Goal: Task Accomplishment & Management: Use online tool/utility

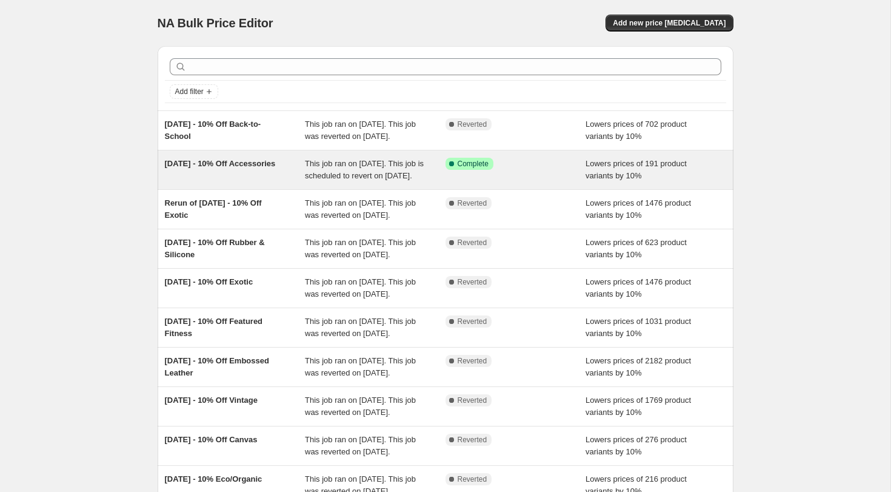
click at [221, 168] on span "[DATE] - 10% Off Accessories" at bounding box center [220, 163] width 111 height 9
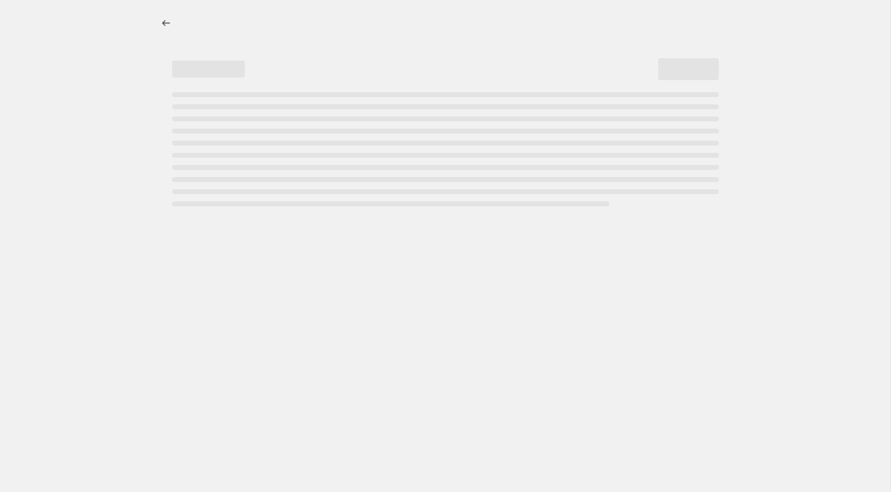
select select "percentage"
select select "collection"
select select "tag"
select select "not_equal"
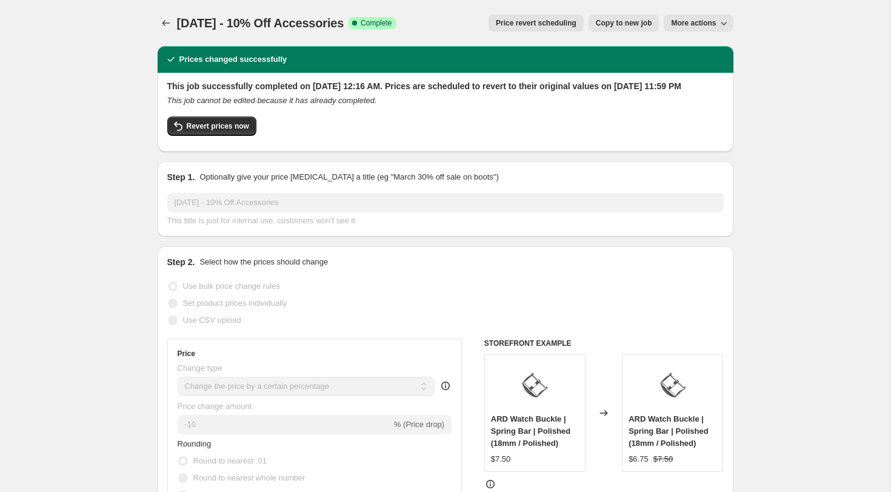
click at [641, 22] on span "Copy to new job" at bounding box center [624, 23] width 56 height 10
select select "percentage"
select select "collection"
select select "tag"
select select "not_equal"
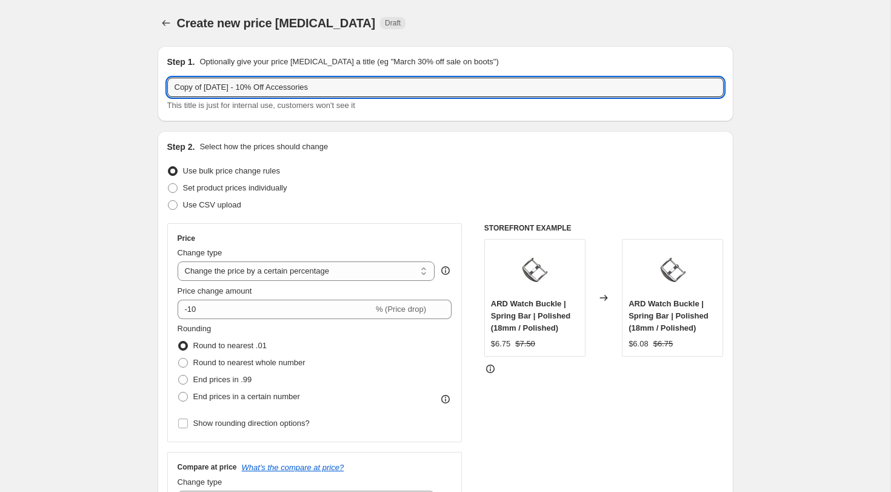
drag, startPoint x: 204, startPoint y: 92, endPoint x: 138, endPoint y: 85, distance: 66.3
click at [201, 87] on input "[DATE] - 10% Off Accessories" at bounding box center [445, 87] width 556 height 19
drag, startPoint x: 218, startPoint y: 88, endPoint x: 238, endPoint y: 92, distance: 20.8
click at [222, 88] on input "[DATE] - 10% Off Accessories" at bounding box center [445, 87] width 556 height 19
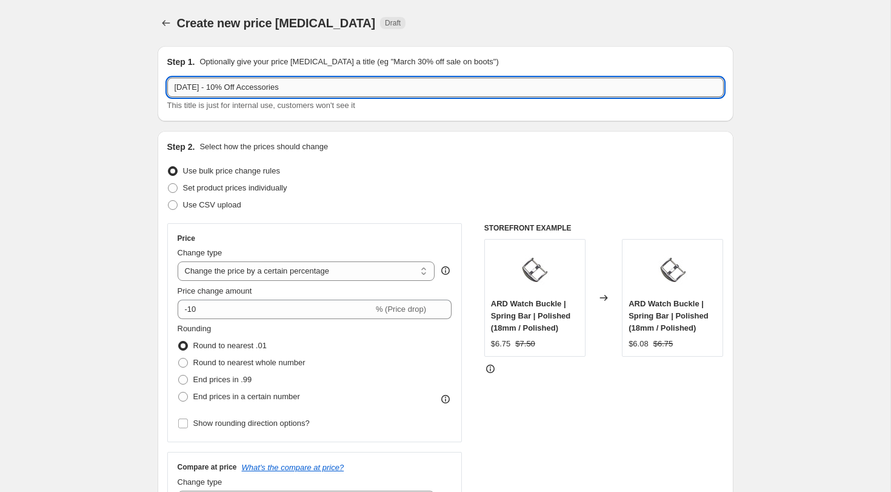
click at [215, 87] on input "[DATE] - 10% Off Accessories" at bounding box center [445, 87] width 556 height 19
click at [296, 87] on input "[DATE] - 10% Off Accessories" at bounding box center [445, 87] width 556 height 19
click at [219, 86] on input "[DATE] - 10% Off Back to School" at bounding box center [445, 87] width 556 height 19
drag, startPoint x: 216, startPoint y: 87, endPoint x: 155, endPoint y: 86, distance: 60.6
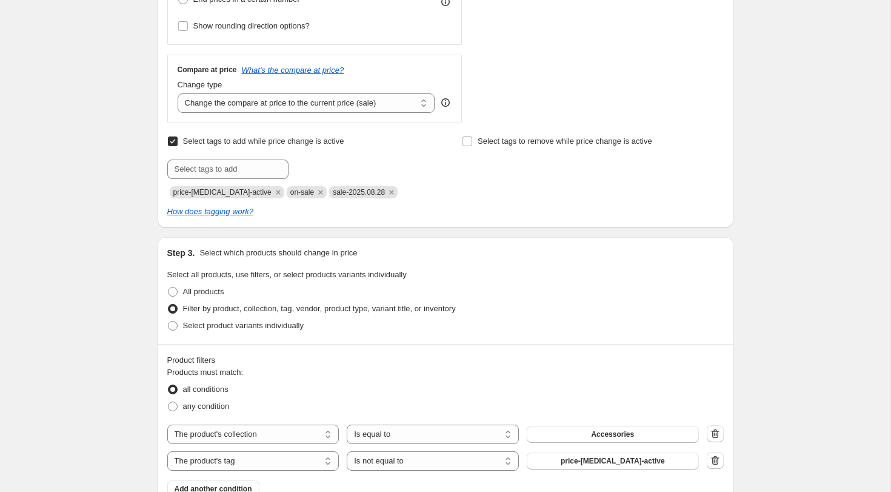
scroll to position [395, 0]
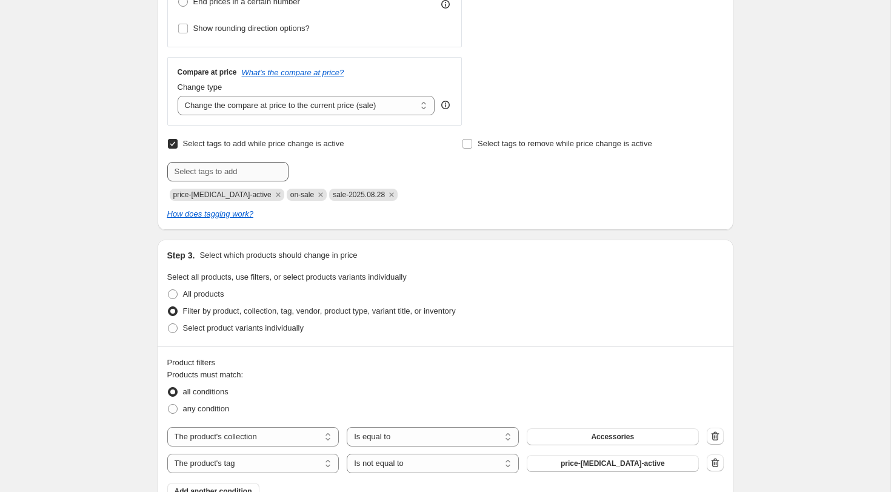
type input "[DATE] - 10% Off Back to School"
click at [219, 172] on input "text" at bounding box center [227, 171] width 121 height 19
paste input "[DATE]"
type input "sale-2025.09.05"
click at [335, 171] on span "sale-2025.09..." at bounding box center [339, 170] width 49 height 8
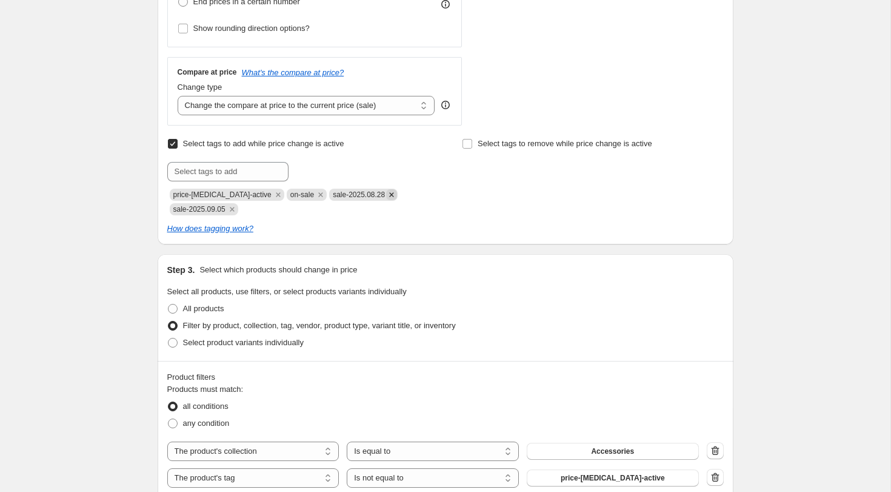
click at [386, 196] on icon "Remove sale-2025.08.28" at bounding box center [391, 194] width 11 height 11
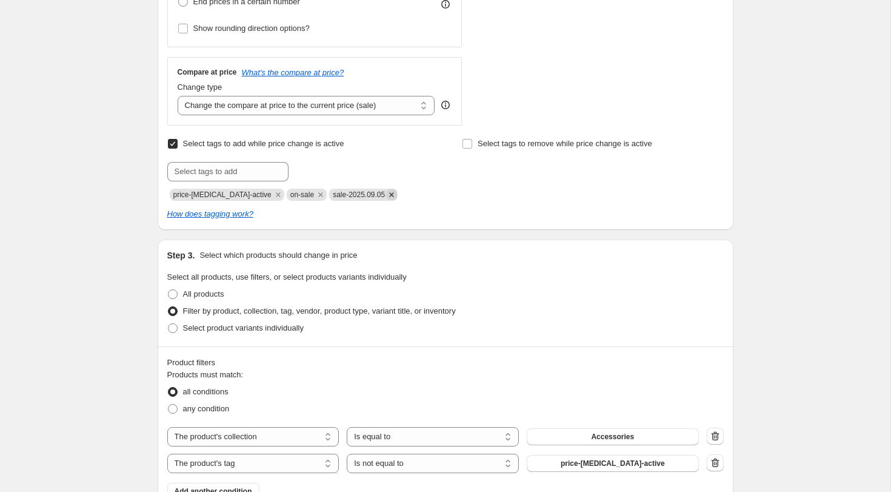
click at [388, 192] on icon "Remove sale-2025.09.05" at bounding box center [391, 194] width 11 height 11
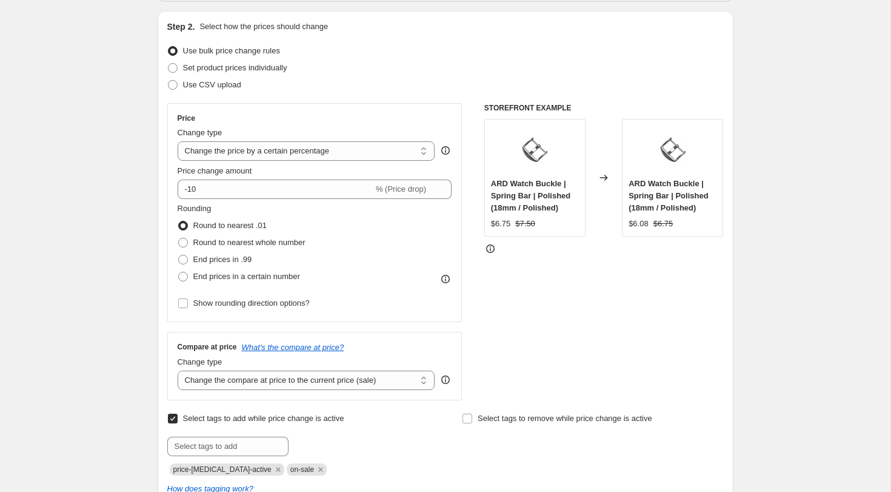
scroll to position [0, 0]
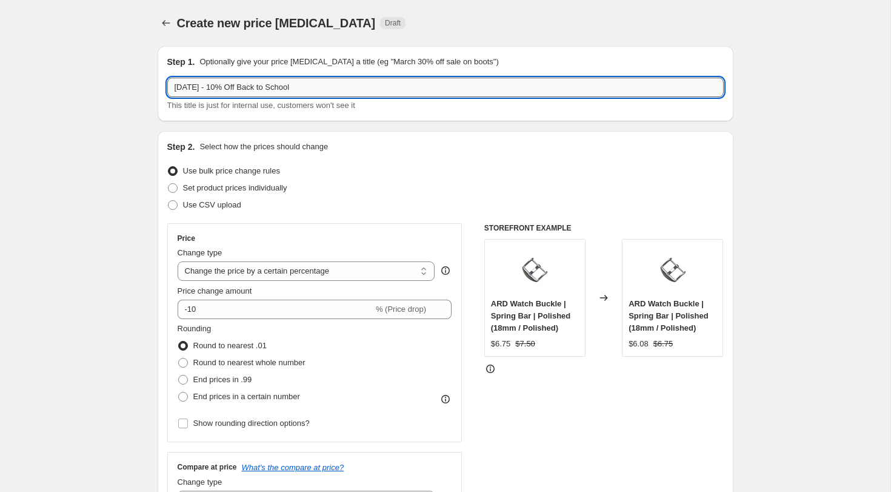
drag, startPoint x: 216, startPoint y: 86, endPoint x: 244, endPoint y: 92, distance: 28.4
click at [216, 86] on input "[DATE] - 10% Off Back to School" at bounding box center [445, 87] width 556 height 19
type input "[DATE] - 10% Off Back to School"
click at [179, 85] on input "[DATE] - 10% Off Back to School" at bounding box center [445, 87] width 556 height 19
drag, startPoint x: 179, startPoint y: 85, endPoint x: 201, endPoint y: 85, distance: 21.8
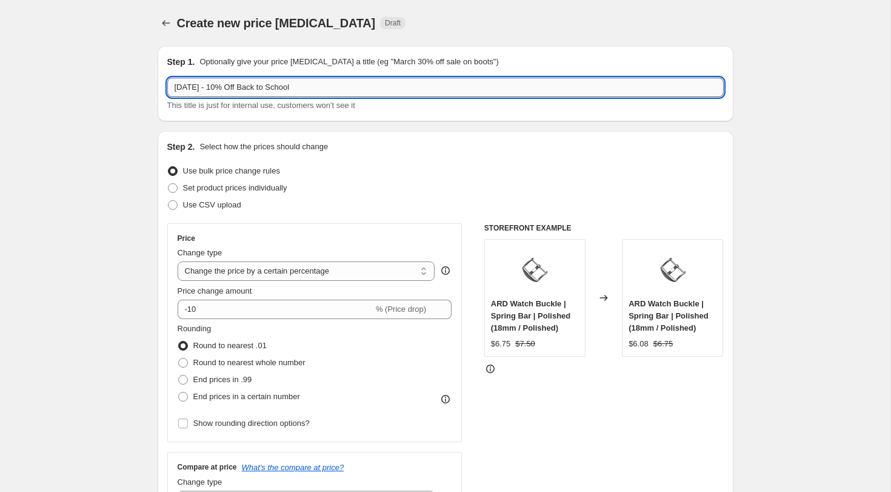
click at [201, 85] on input "[DATE] - 10% Off Back to School" at bounding box center [445, 87] width 556 height 19
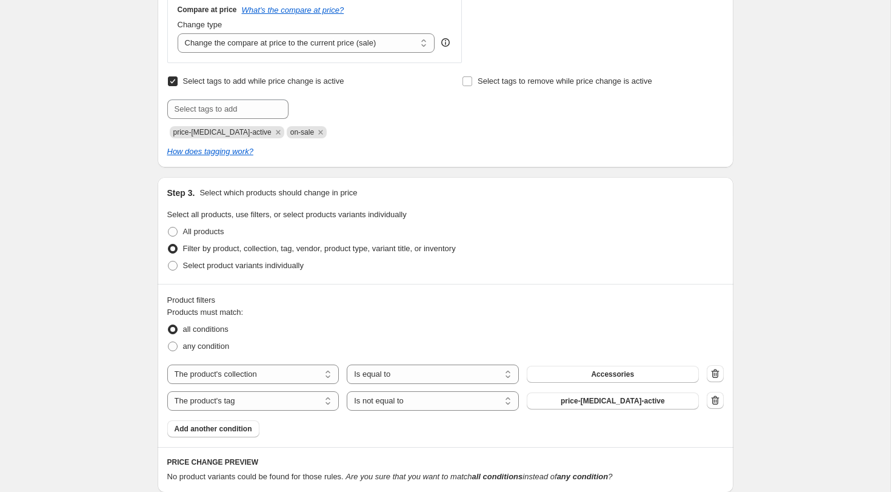
scroll to position [468, 0]
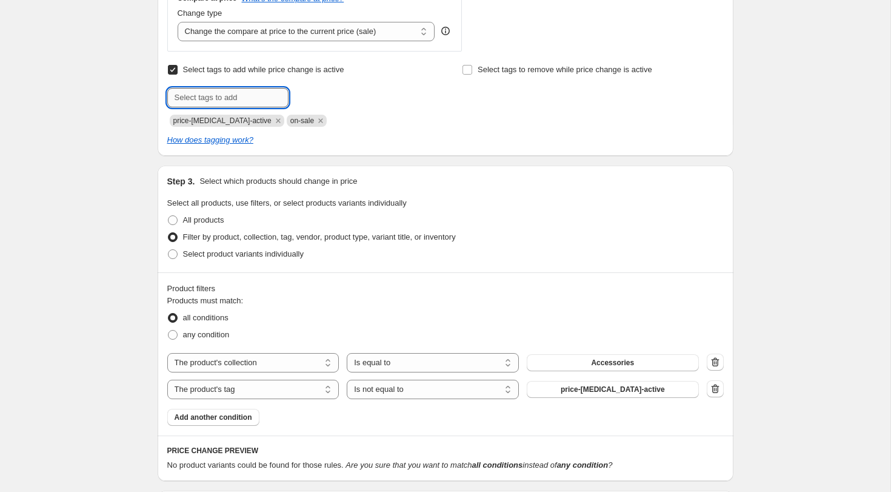
click at [191, 99] on input "text" at bounding box center [227, 97] width 121 height 19
paste input "[DATE]"
type input "sale-2025.09.04"
click at [364, 98] on span "sale-2025.09..." at bounding box center [339, 96] width 49 height 8
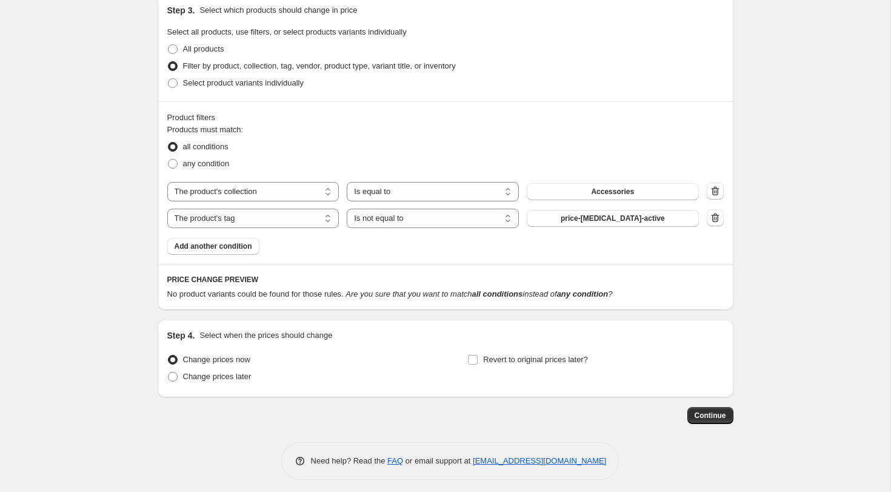
scroll to position [645, 0]
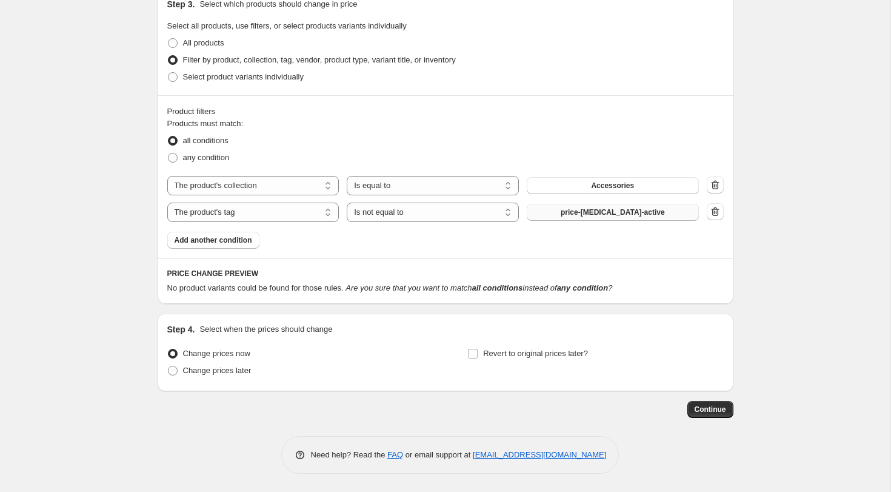
click at [670, 212] on button "price-[MEDICAL_DATA]-active" at bounding box center [613, 212] width 172 height 17
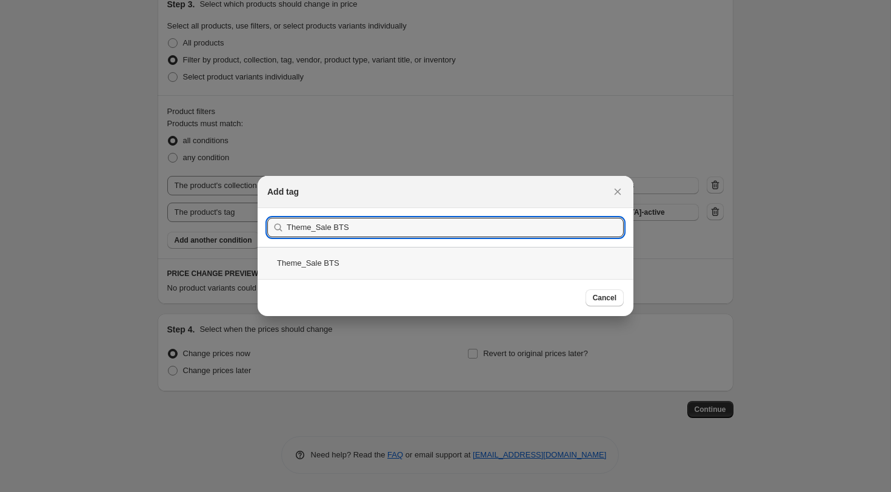
type input "Theme_Sale BTS"
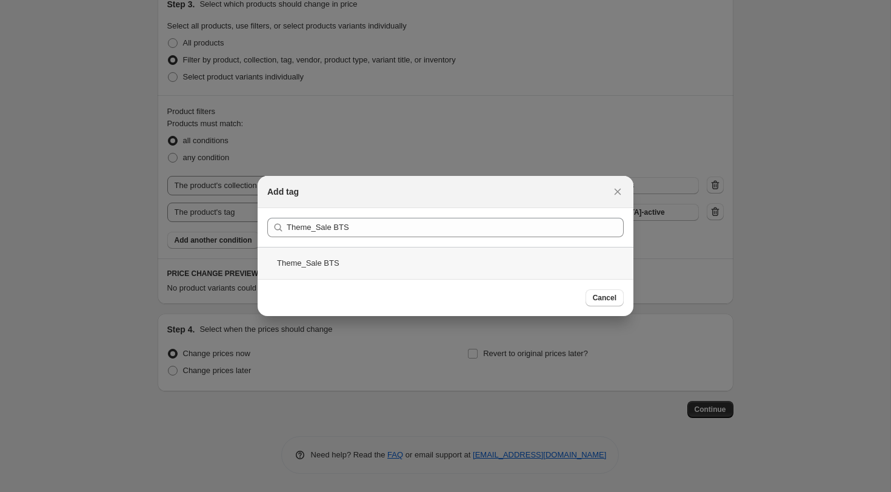
click at [305, 261] on div "Theme_Sale BTS" at bounding box center [446, 263] width 376 height 32
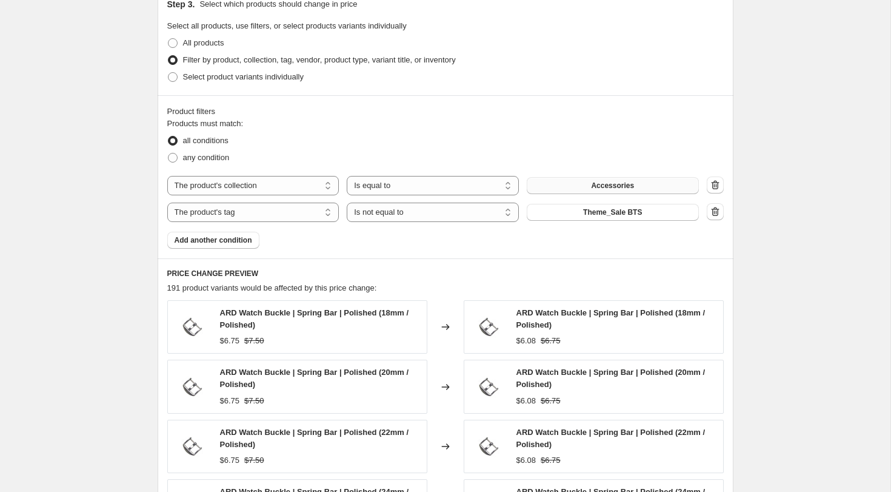
click at [639, 187] on button "Accessories" at bounding box center [613, 185] width 172 height 17
click at [606, 213] on span "Theme_Sale BTS" at bounding box center [612, 212] width 59 height 10
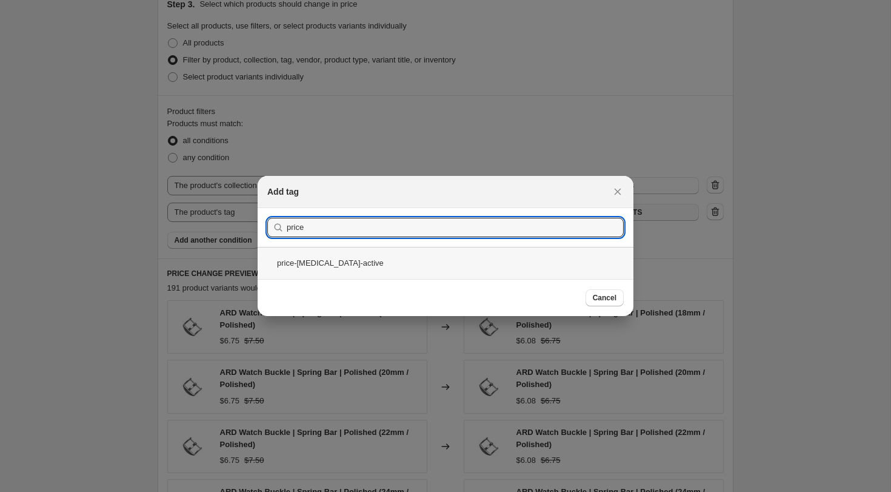
type input "price"
click at [361, 262] on div "price-[MEDICAL_DATA]-active" at bounding box center [446, 263] width 376 height 32
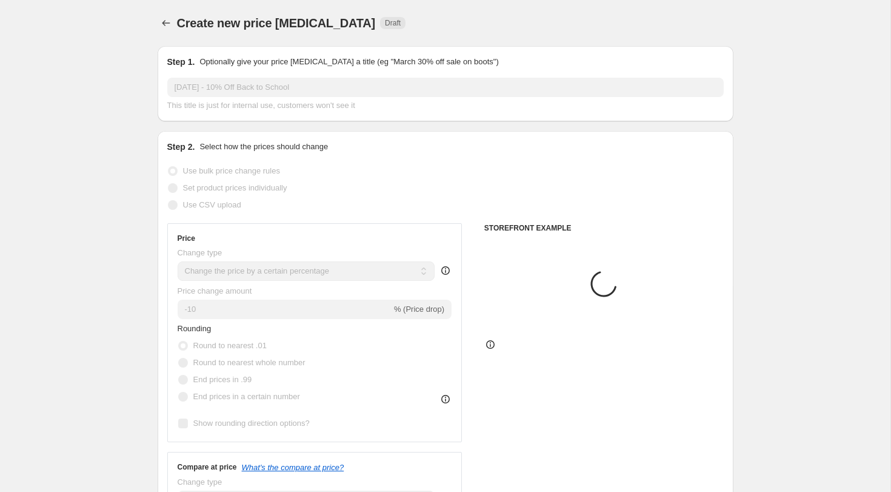
scroll to position [645, 0]
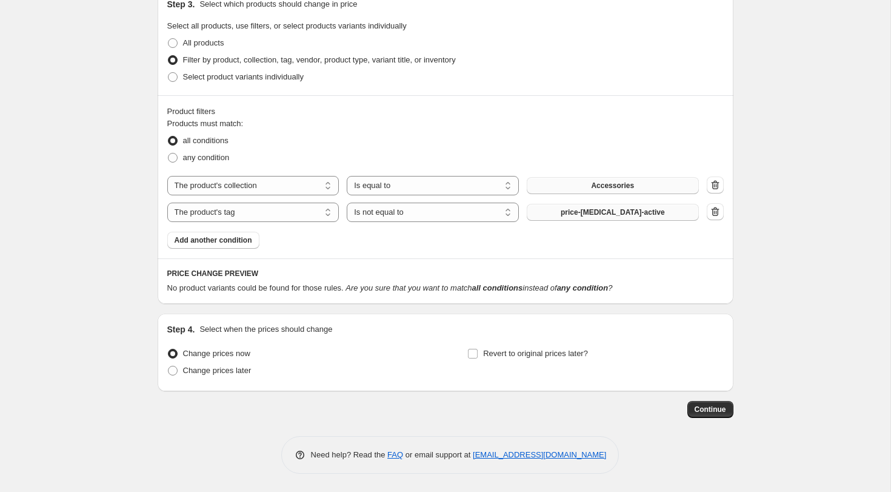
click at [625, 186] on span "Accessories" at bounding box center [612, 186] width 43 height 10
click at [242, 188] on select "The product The product's collection The product's tag The product's vendor The…" at bounding box center [253, 185] width 172 height 19
select select "tag"
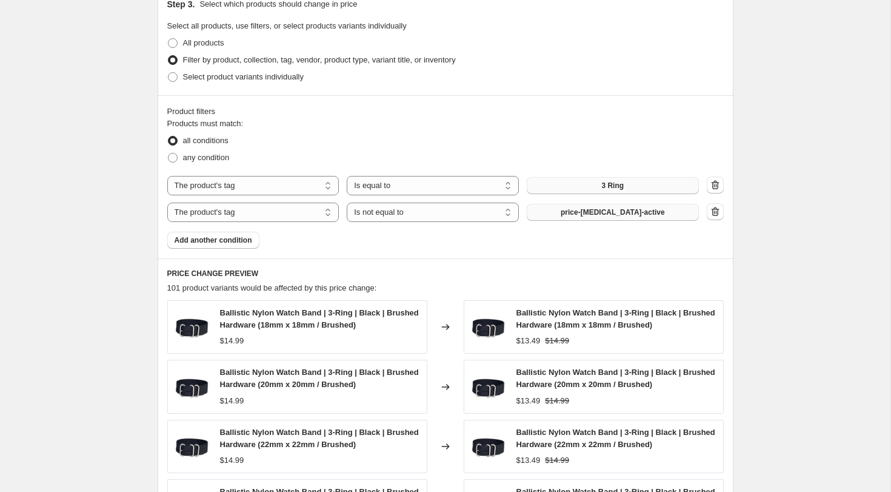
click at [647, 184] on button "3 Ring" at bounding box center [613, 185] width 172 height 17
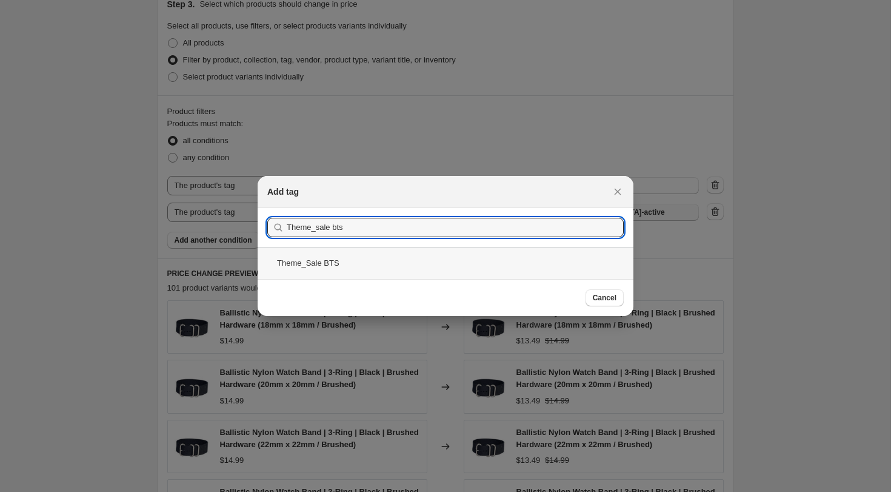
type input "Theme_sale bts"
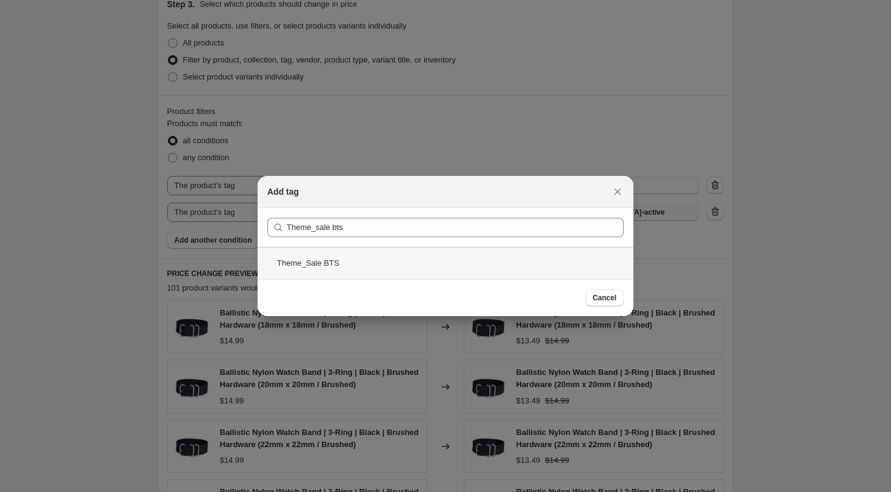
drag, startPoint x: 321, startPoint y: 264, endPoint x: 328, endPoint y: 263, distance: 6.7
click at [321, 263] on div "Theme_Sale BTS" at bounding box center [446, 263] width 376 height 32
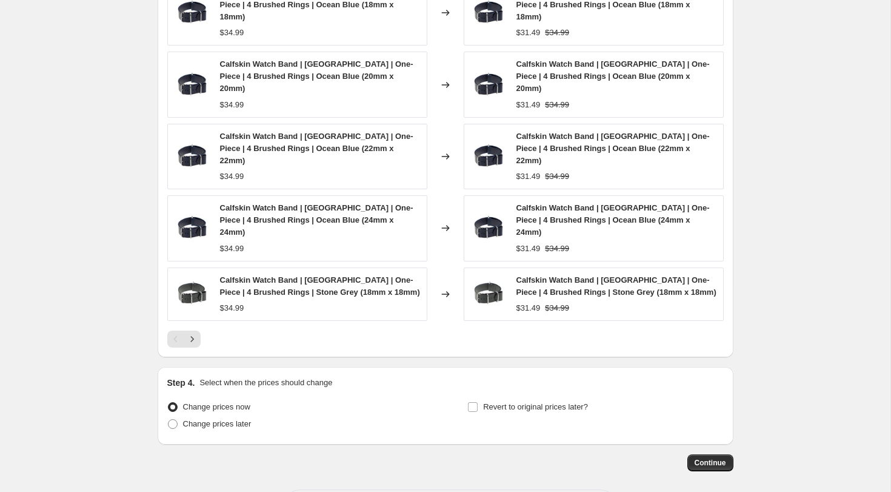
scroll to position [970, 0]
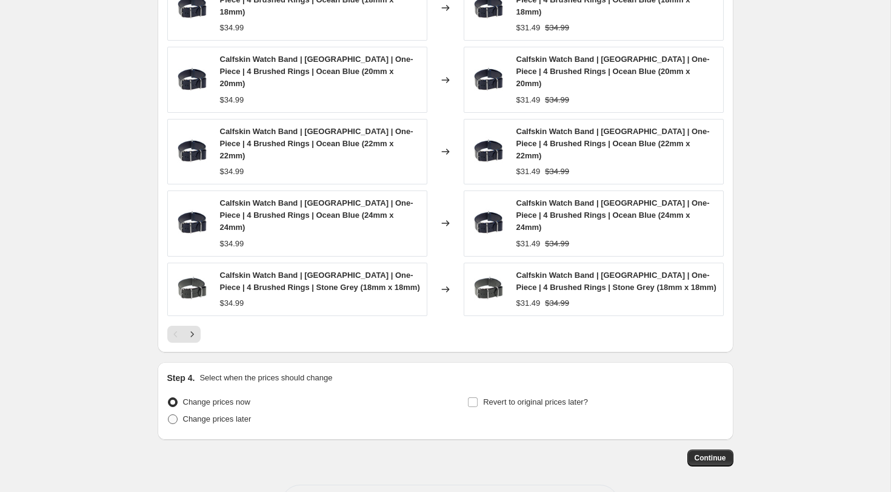
click at [173, 414] on span at bounding box center [173, 419] width 10 height 10
click at [168, 414] on input "Change prices later" at bounding box center [168, 414] width 1 height 1
radio input "true"
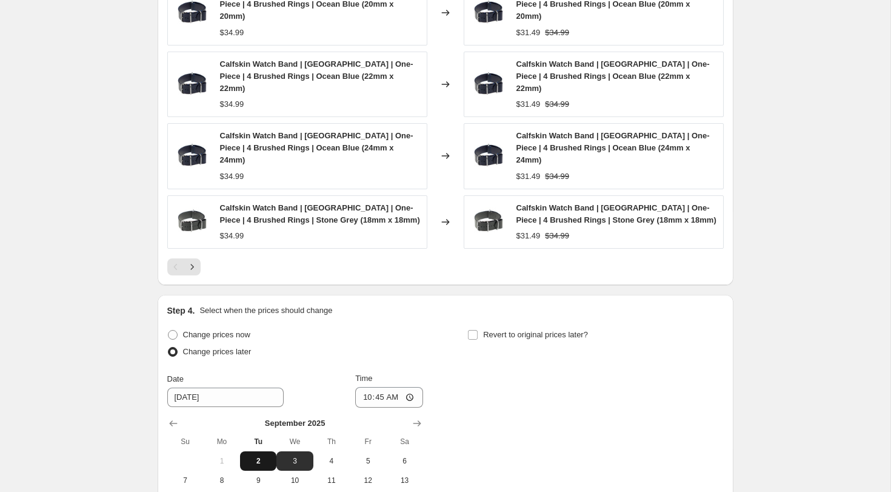
scroll to position [1039, 0]
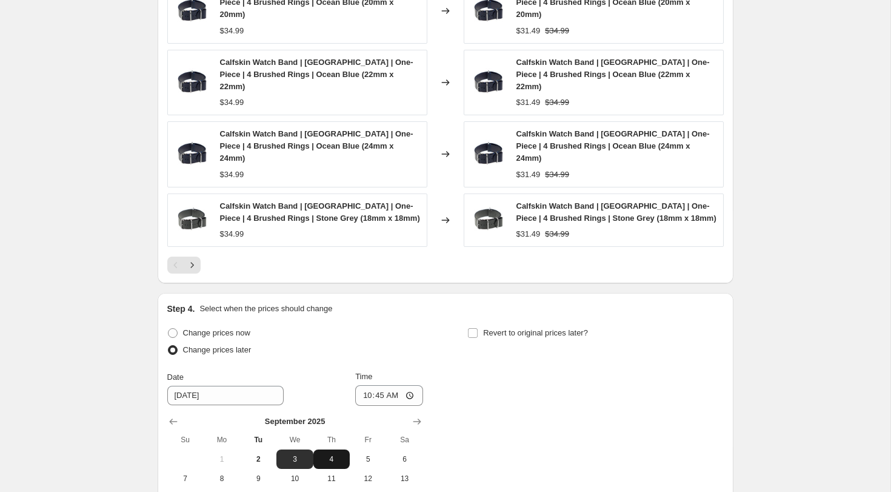
drag, startPoint x: 332, startPoint y: 407, endPoint x: 342, endPoint y: 407, distance: 9.7
click at [332, 454] on span "4" at bounding box center [331, 459] width 27 height 10
type input "[DATE]"
click at [364, 385] on input "10:45" at bounding box center [389, 395] width 68 height 21
type input "00:15"
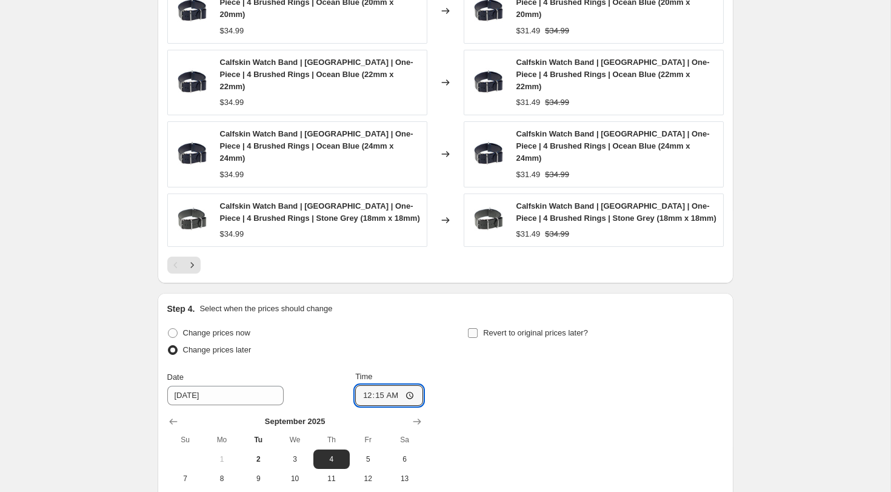
click at [474, 328] on input "Revert to original prices later?" at bounding box center [473, 333] width 10 height 10
checkbox input "true"
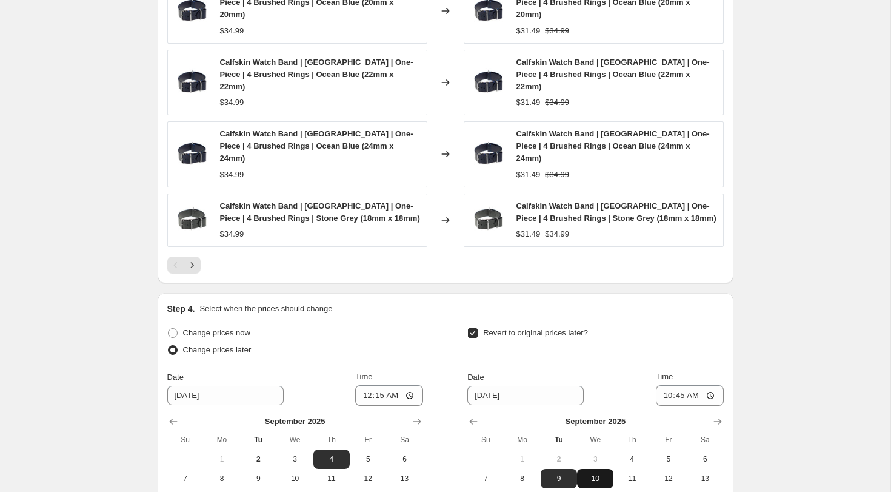
click at [604, 473] on span "10" at bounding box center [595, 478] width 27 height 10
type input "[DATE]"
click at [664, 385] on input "10:45" at bounding box center [690, 395] width 68 height 21
type input "23:59"
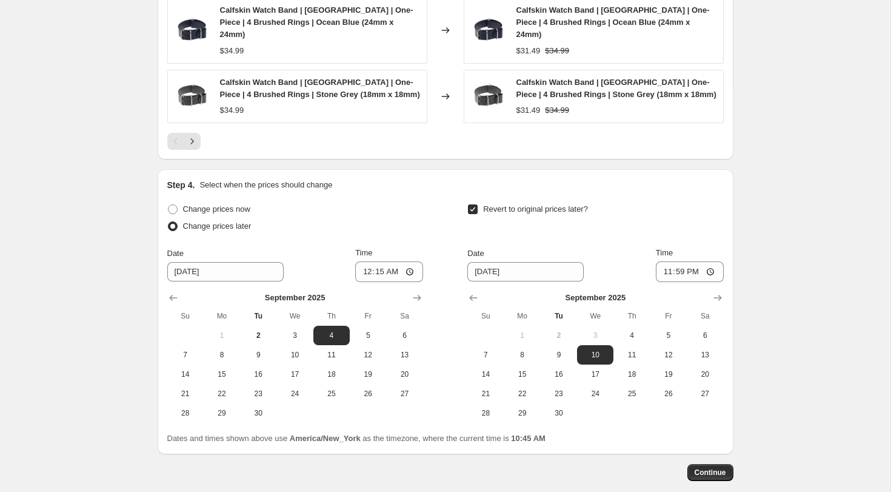
scroll to position [1178, 0]
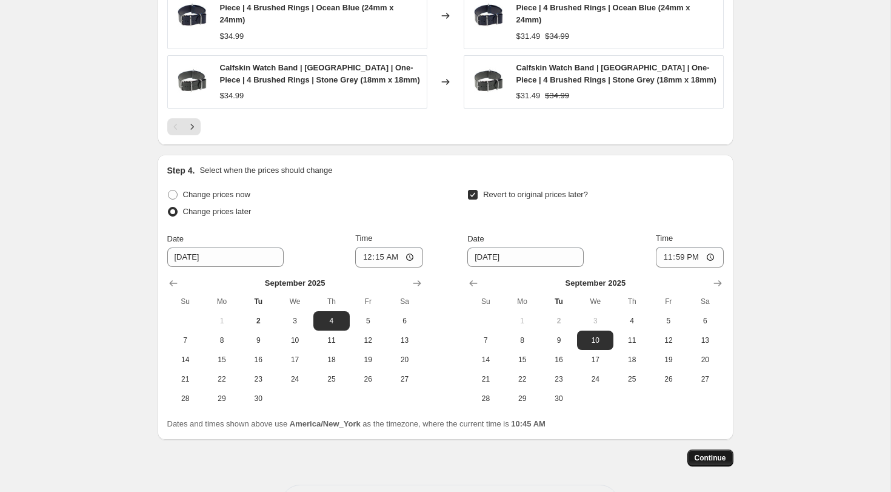
click at [716, 453] on span "Continue" at bounding box center [711, 458] width 32 height 10
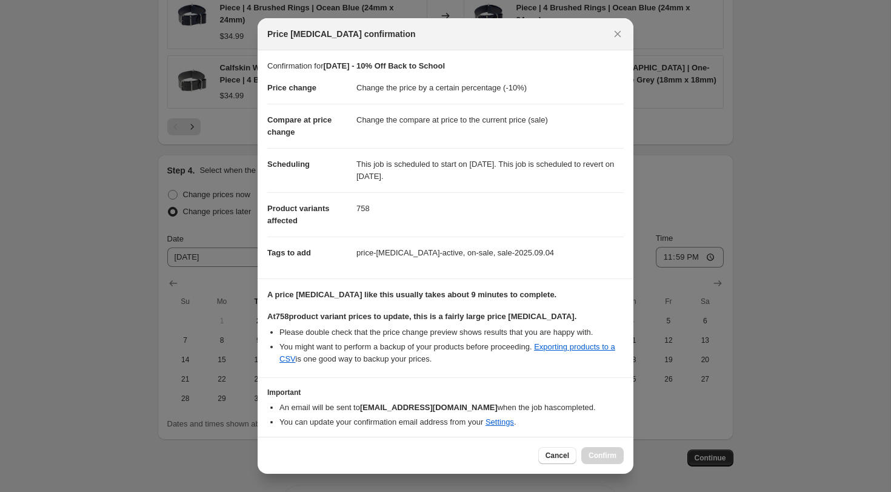
scroll to position [41, 0]
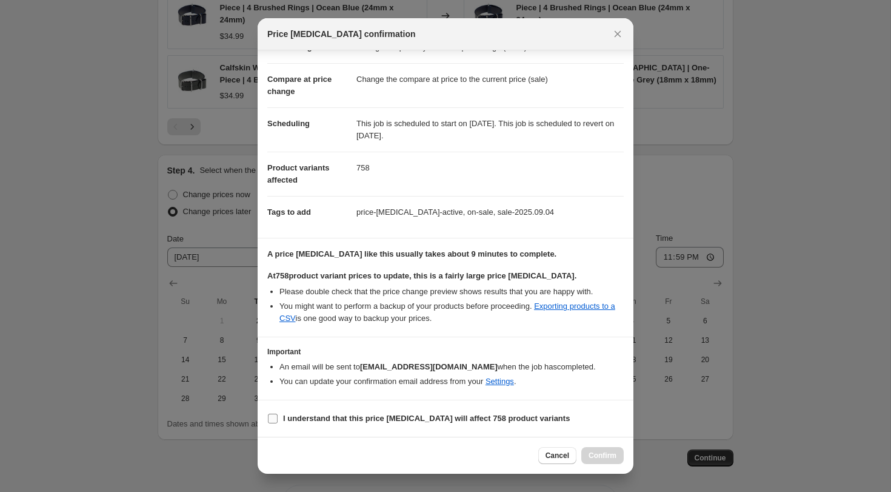
click at [292, 415] on b "I understand that this price [MEDICAL_DATA] will affect 758 product variants" at bounding box center [426, 417] width 287 height 9
click at [278, 415] on input "I understand that this price [MEDICAL_DATA] will affect 758 product variants" at bounding box center [273, 418] width 10 height 10
checkbox input "true"
click at [600, 454] on span "Confirm" at bounding box center [602, 455] width 28 height 10
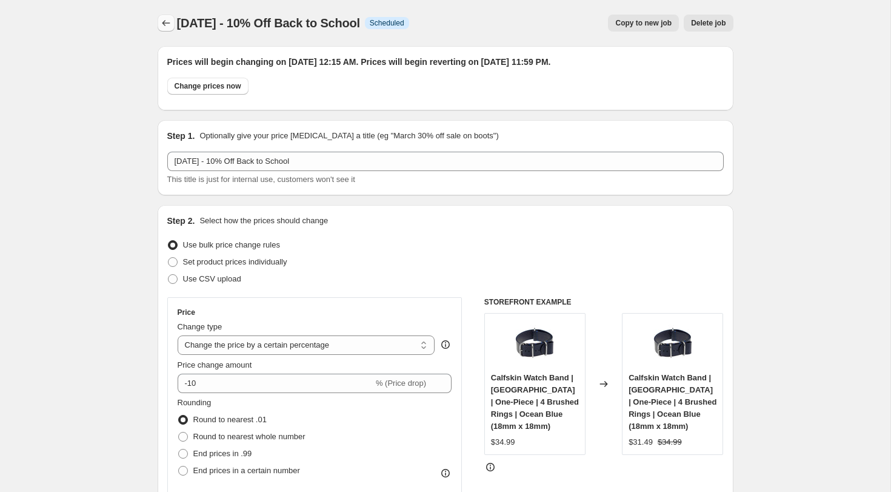
click at [169, 22] on icon "Price change jobs" at bounding box center [166, 23] width 12 height 12
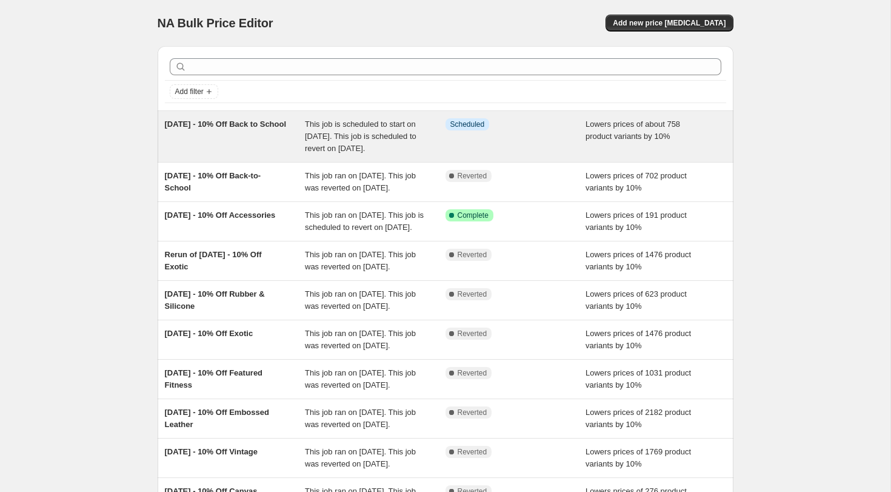
click at [329, 138] on span "This job is scheduled to start on [DATE]. This job is scheduled to revert on [D…" at bounding box center [361, 135] width 112 height 33
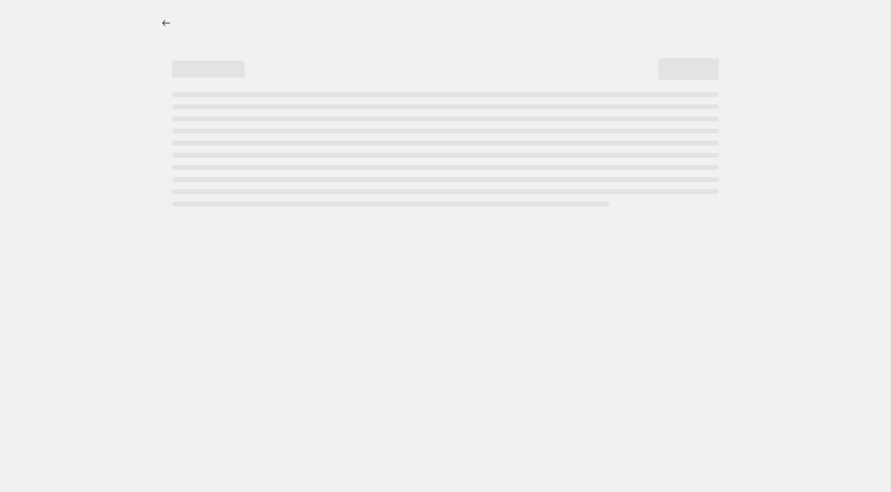
select select "percentage"
select select "tag"
select select "not_equal"
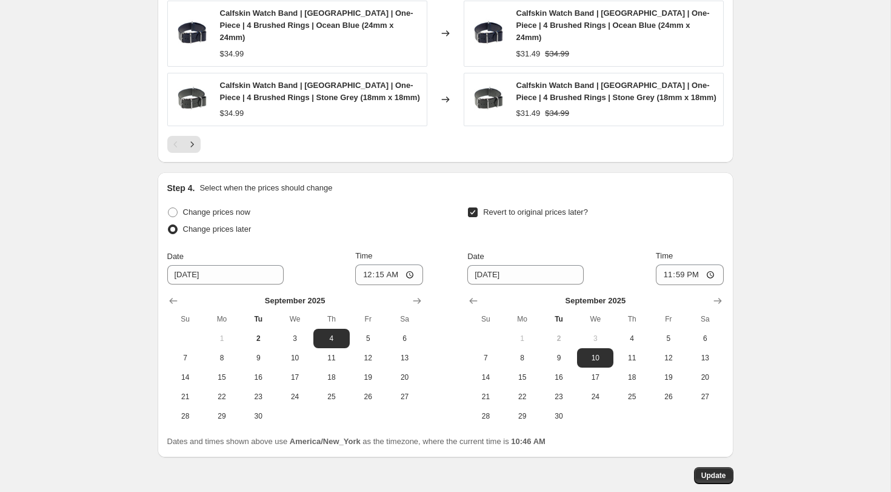
scroll to position [1252, 0]
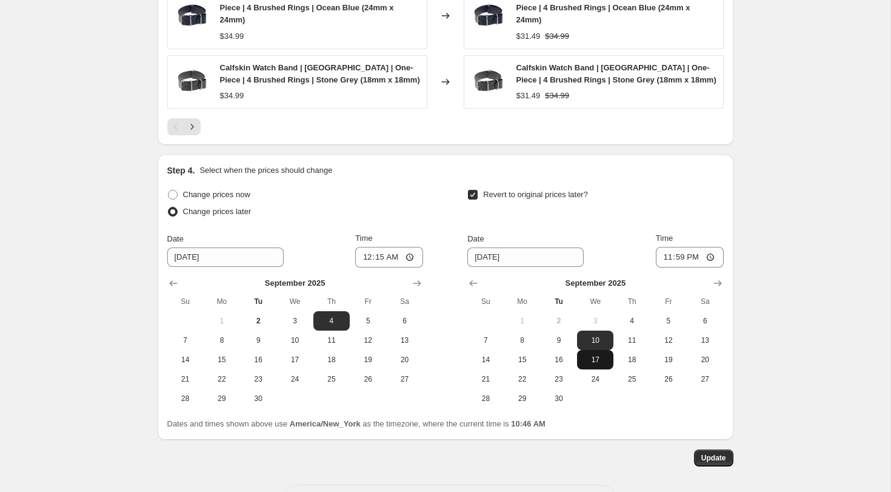
click at [599, 355] on span "17" at bounding box center [595, 360] width 27 height 10
type input "[DATE]"
click at [719, 453] on span "Update" at bounding box center [713, 458] width 25 height 10
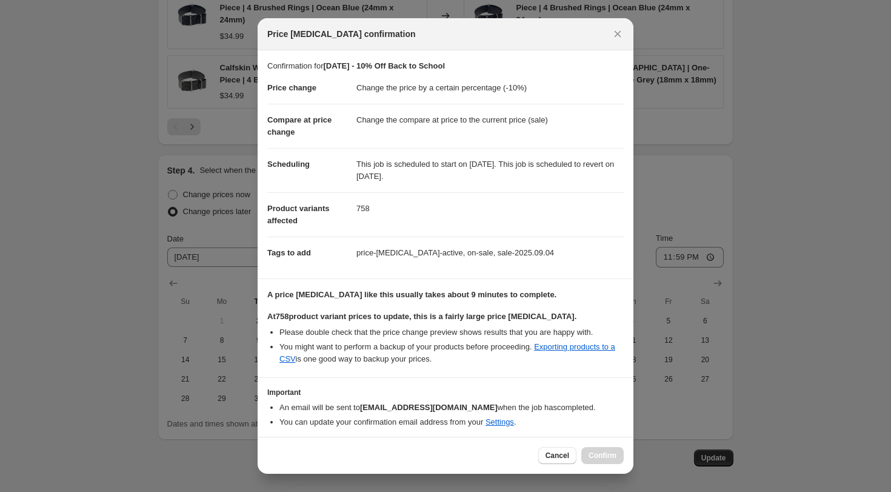
scroll to position [41, 0]
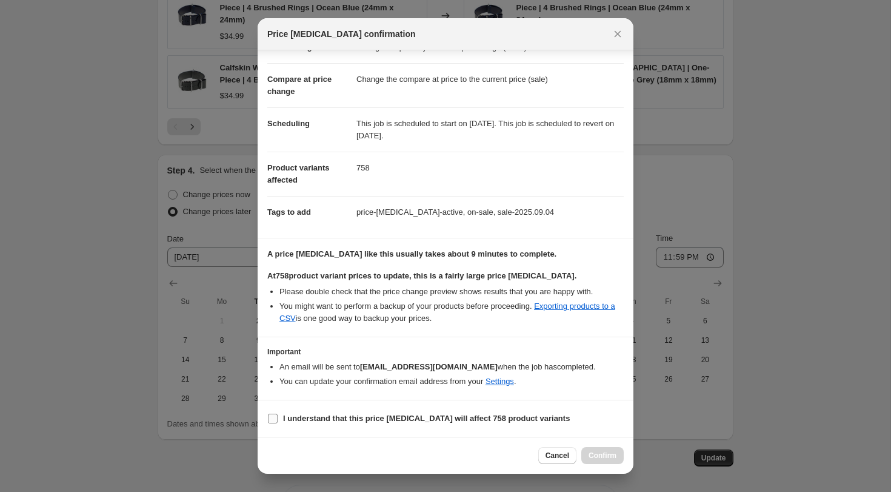
click at [297, 419] on b "I understand that this price [MEDICAL_DATA] will affect 758 product variants" at bounding box center [426, 417] width 287 height 9
click at [278, 419] on input "I understand that this price [MEDICAL_DATA] will affect 758 product variants" at bounding box center [273, 418] width 10 height 10
checkbox input "true"
click at [607, 453] on span "Confirm" at bounding box center [602, 455] width 28 height 10
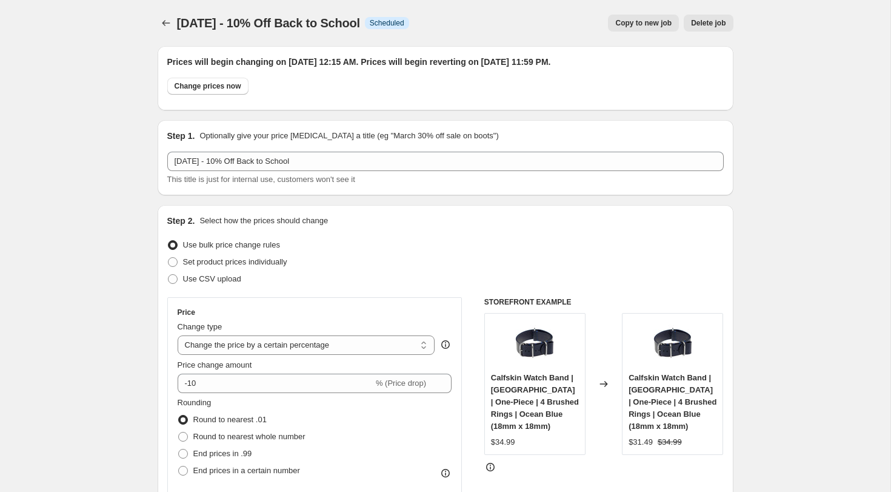
scroll to position [1252, 0]
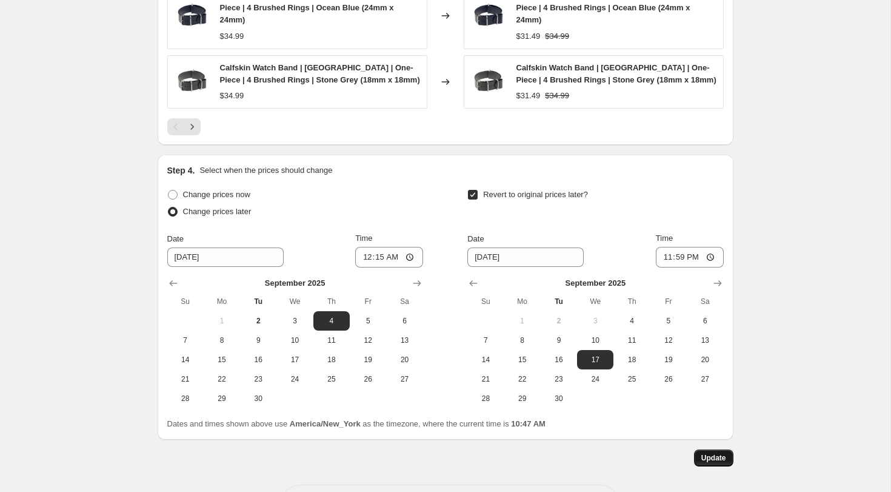
click at [718, 453] on span "Update" at bounding box center [713, 458] width 25 height 10
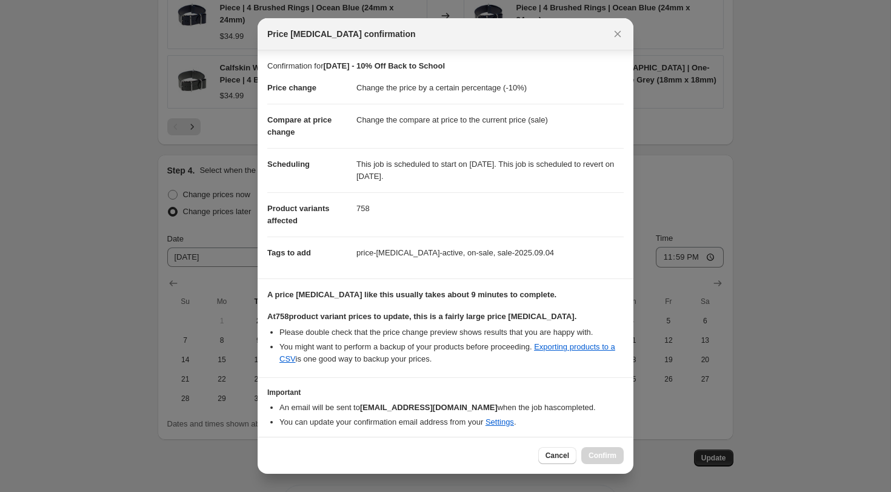
scroll to position [41, 0]
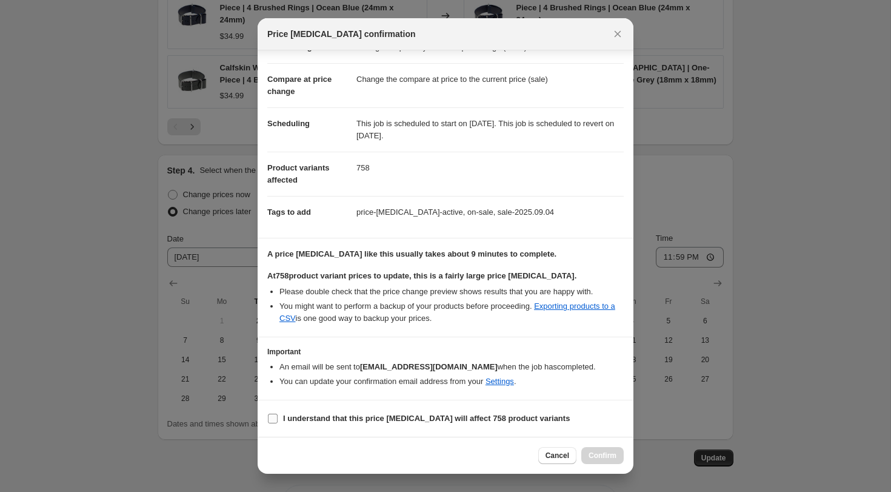
click at [286, 419] on b "I understand that this price [MEDICAL_DATA] will affect 758 product variants" at bounding box center [426, 417] width 287 height 9
click at [278, 419] on input "I understand that this price [MEDICAL_DATA] will affect 758 product variants" at bounding box center [273, 418] width 10 height 10
checkbox input "true"
click at [604, 455] on span "Confirm" at bounding box center [602, 455] width 28 height 10
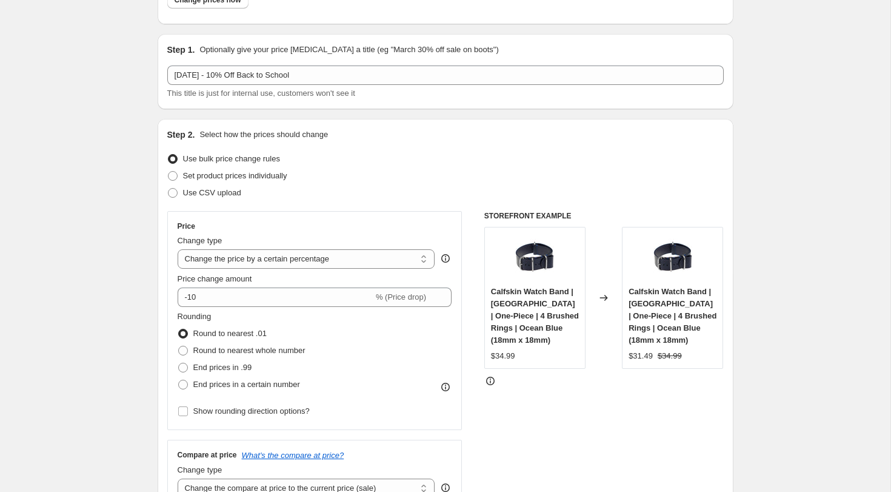
scroll to position [0, 0]
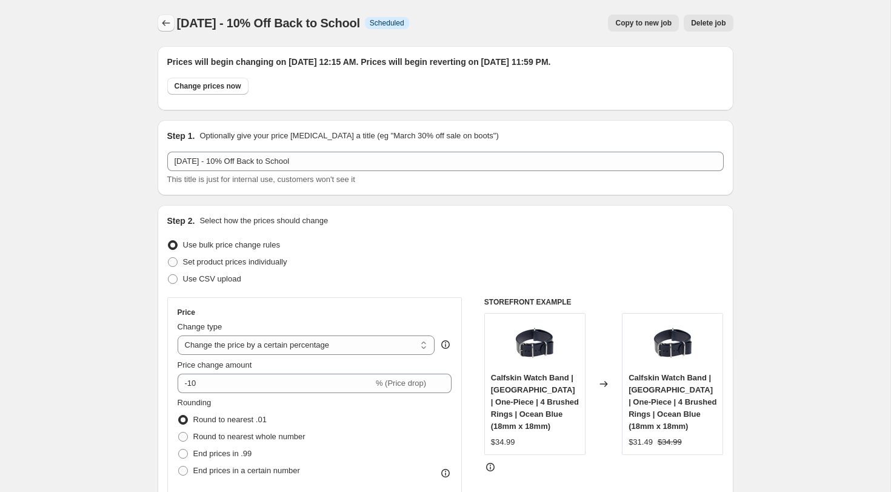
click at [164, 25] on icon "Price change jobs" at bounding box center [166, 23] width 12 height 12
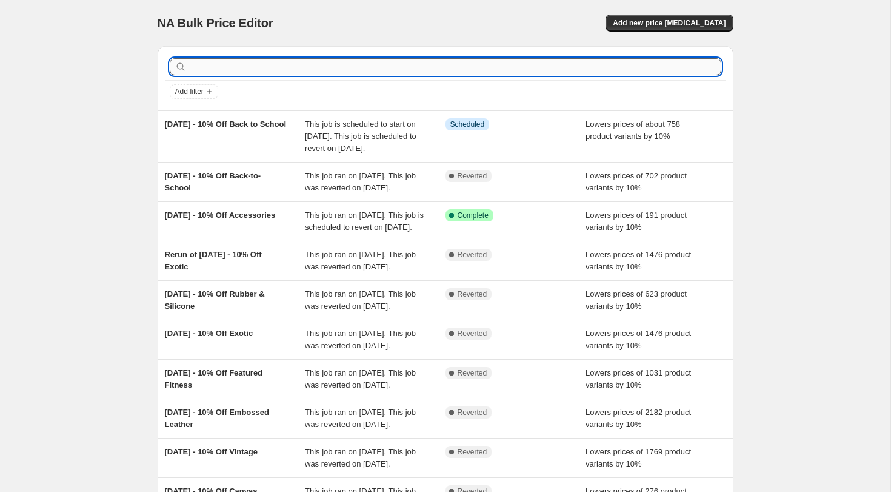
click at [305, 68] on input "text" at bounding box center [455, 66] width 532 height 17
type input "nylon"
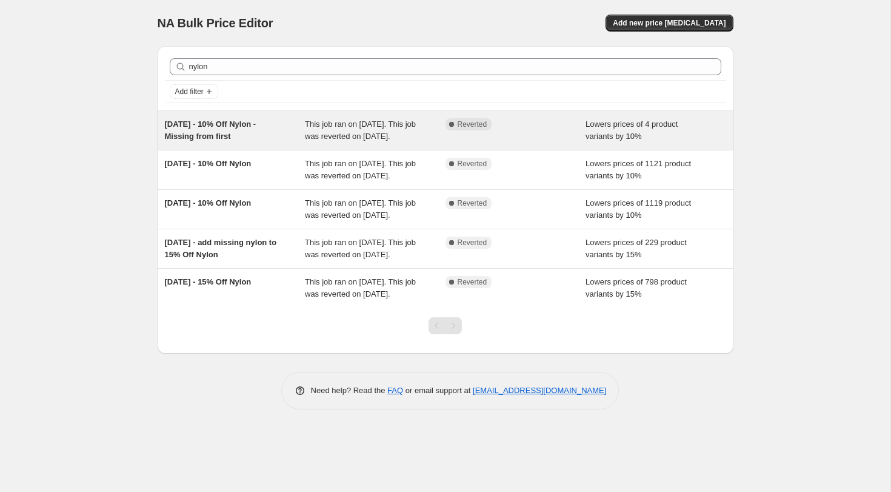
click at [314, 128] on span "This job ran on [DATE]. This job was reverted on [DATE]." at bounding box center [360, 129] width 111 height 21
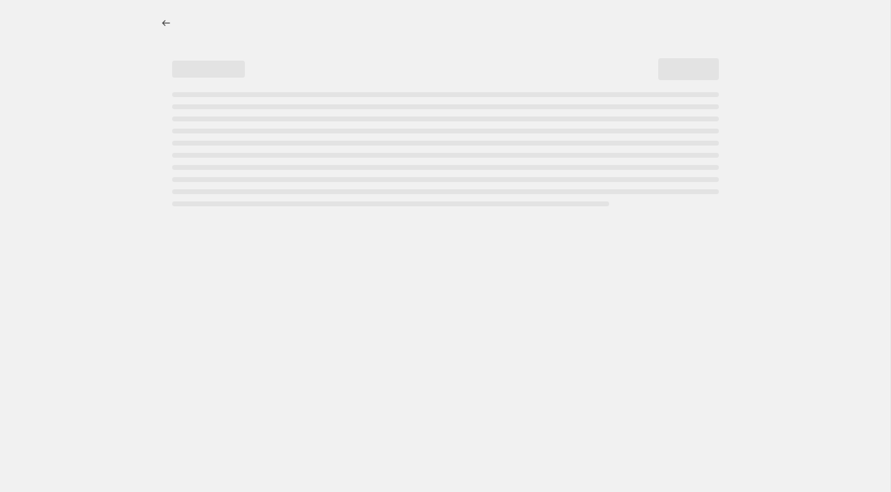
select select "percentage"
select select "tag"
select select "not_equal"
select select "vendor"
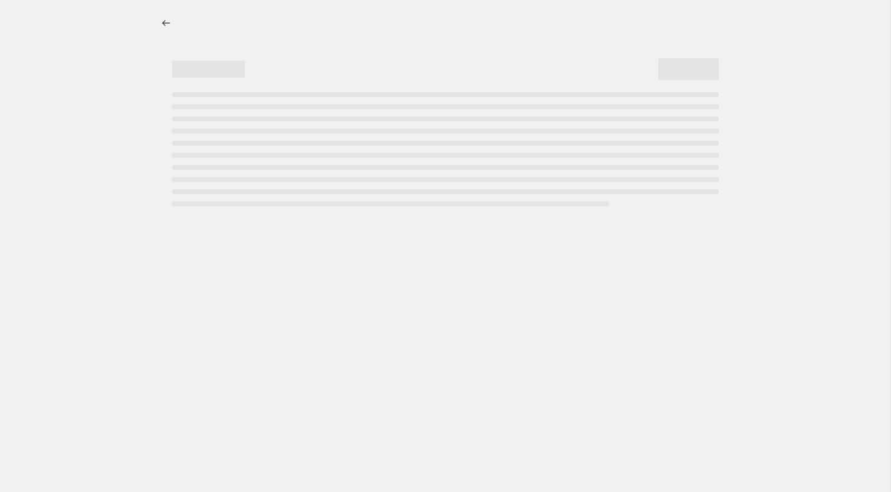
select select "not_equal"
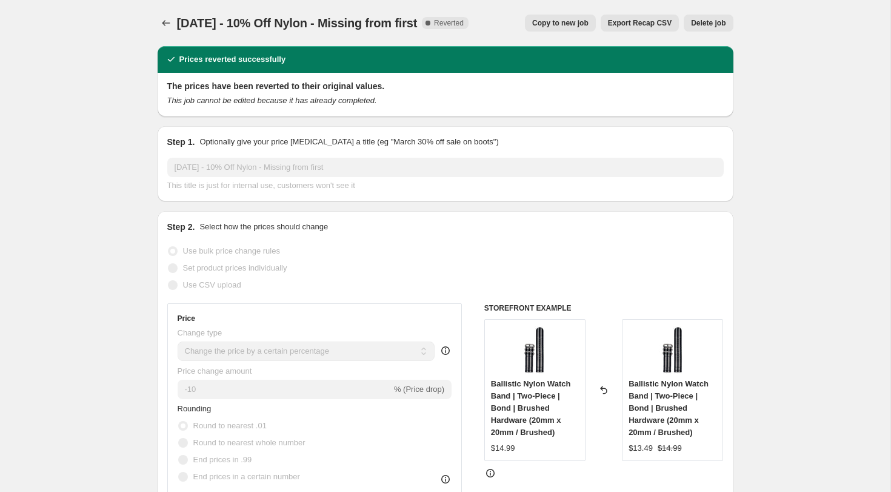
click at [568, 21] on span "Copy to new job" at bounding box center [560, 23] width 56 height 10
select select "percentage"
select select "tag"
select select "not_equal"
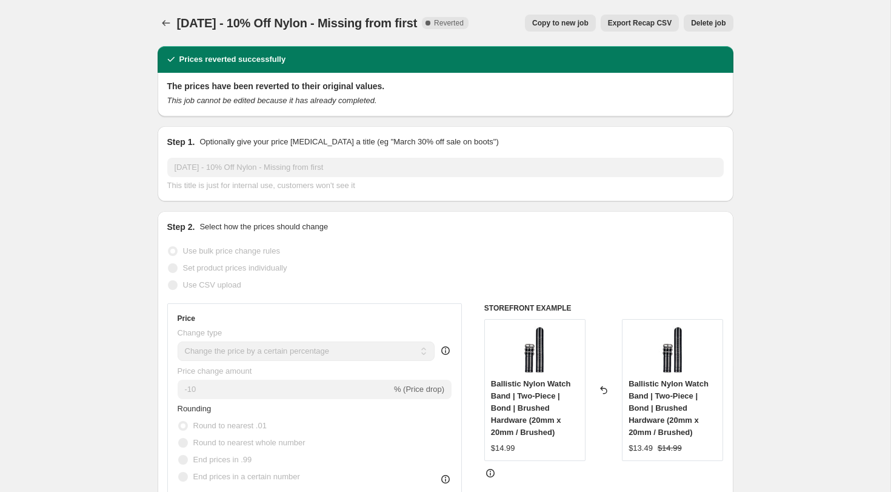
select select "vendor"
select select "not_equal"
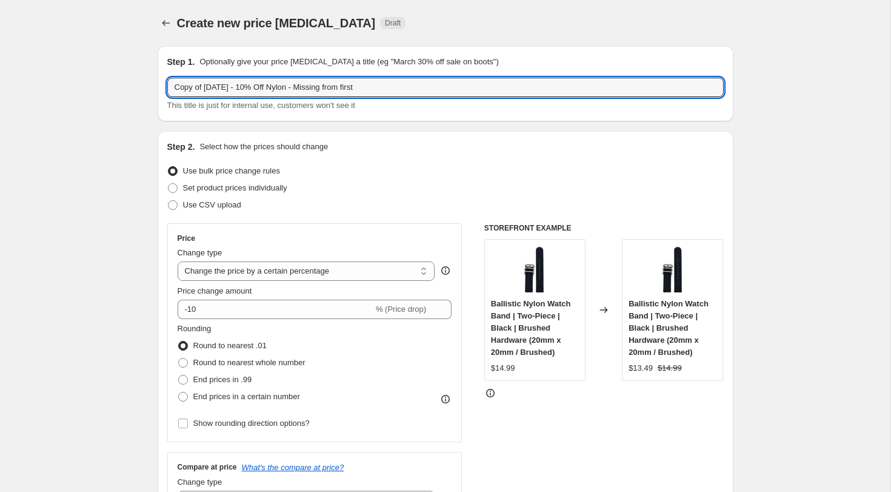
drag, startPoint x: 205, startPoint y: 85, endPoint x: 115, endPoint y: 82, distance: 90.4
click at [197, 90] on input "[DATE] - 10% Off Nylon - Missing from first" at bounding box center [445, 87] width 556 height 19
drag, startPoint x: 212, startPoint y: 88, endPoint x: 221, endPoint y: 89, distance: 8.5
click at [212, 88] on input "[DATE] - 10% Off Nylon - Missing from first" at bounding box center [445, 87] width 556 height 19
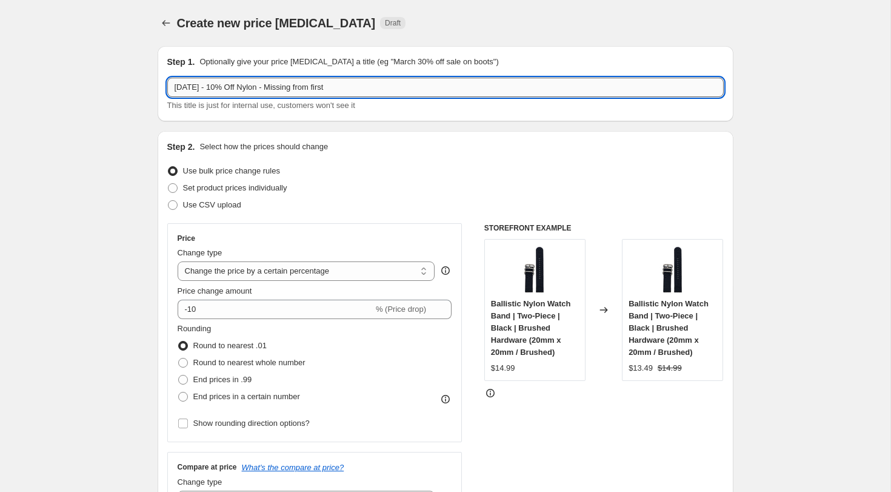
drag, startPoint x: 285, startPoint y: 85, endPoint x: 402, endPoint y: 88, distance: 117.6
click at [402, 88] on input "[DATE] - 10% Off Nylon - Missing from first" at bounding box center [445, 87] width 556 height 19
click at [186, 88] on input "[DATE] - 10% Off Nylon" at bounding box center [445, 87] width 556 height 19
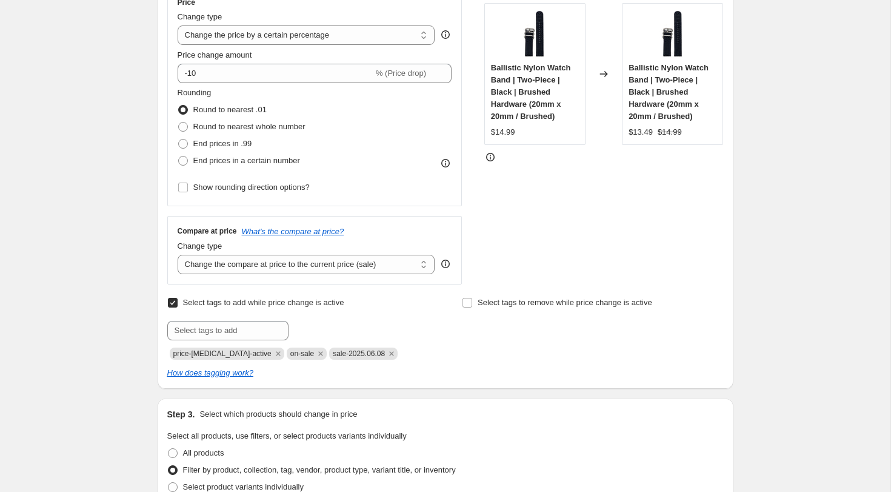
scroll to position [256, 0]
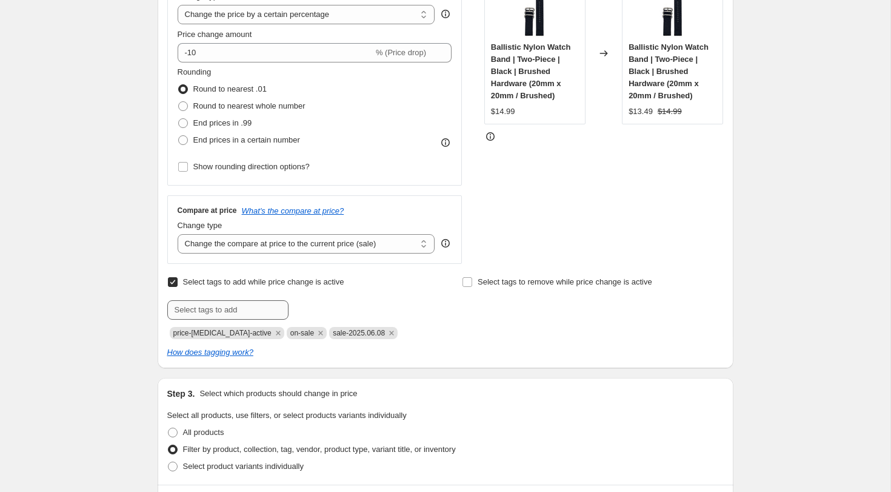
type input "[DATE] - 10% Off Nylon"
click at [219, 307] on input "text" at bounding box center [227, 309] width 121 height 19
paste input "[DATE]"
type input "sale-2025.09.18"
click at [351, 308] on span "sale-2025.09..." at bounding box center [339, 308] width 49 height 8
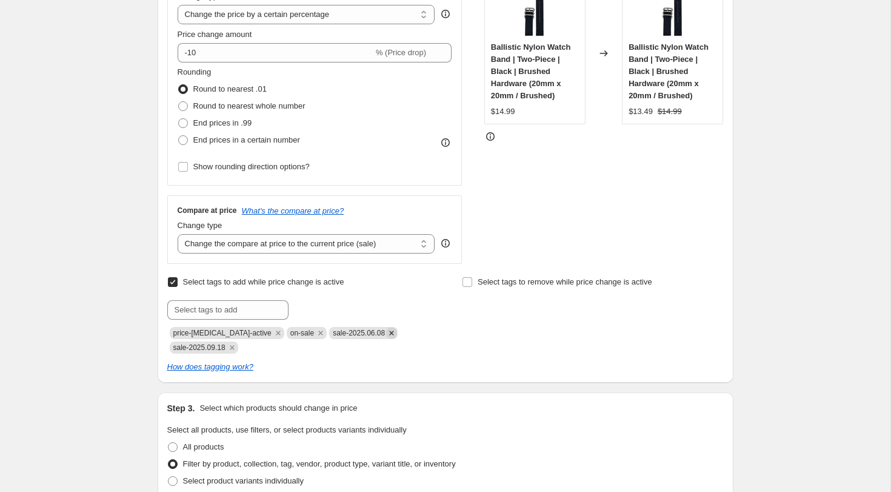
click at [386, 331] on icon "Remove sale-2025.06.08" at bounding box center [391, 332] width 11 height 11
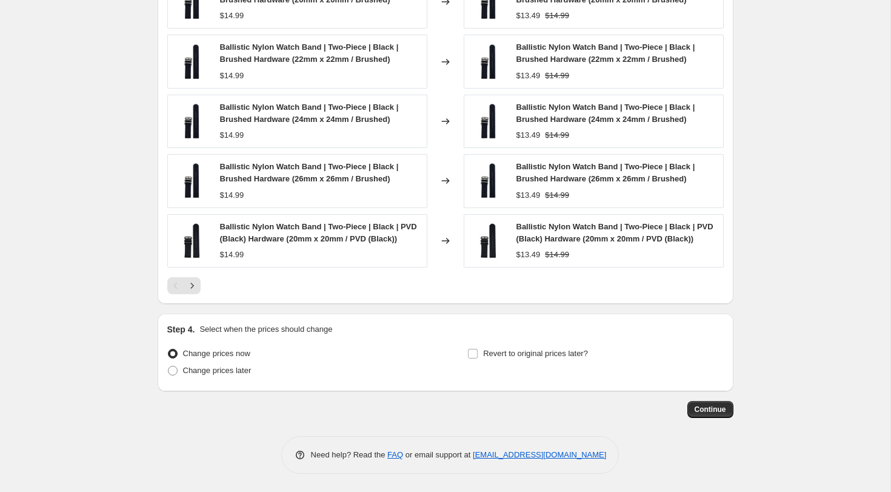
scroll to position [1009, 0]
click at [173, 372] on span at bounding box center [173, 370] width 10 height 10
click at [168, 366] on input "Change prices later" at bounding box center [168, 365] width 1 height 1
radio input "true"
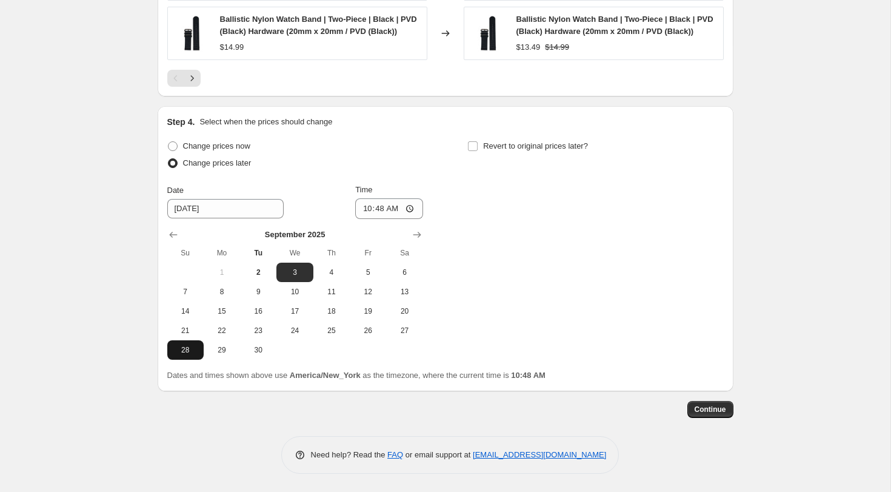
scroll to position [1213, 0]
click at [336, 316] on span "18" at bounding box center [331, 311] width 27 height 10
type input "[DATE]"
click at [364, 213] on input "10:48" at bounding box center [389, 208] width 68 height 21
type input "00:15"
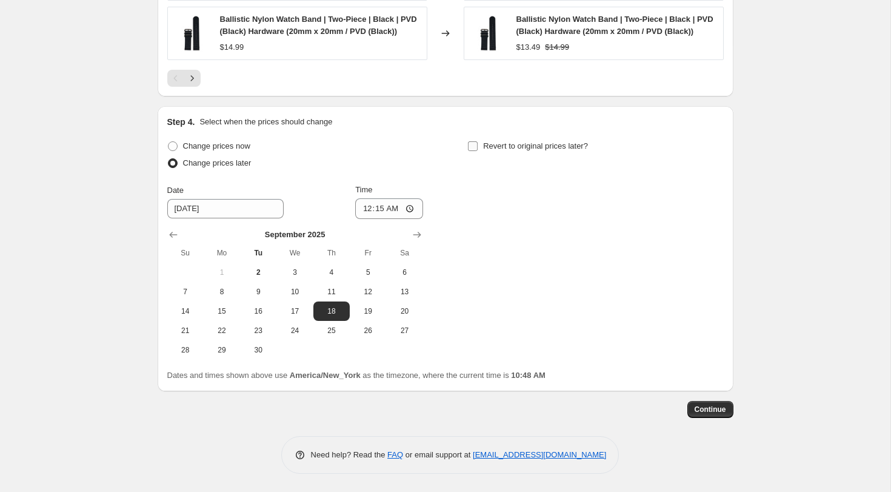
click at [475, 151] on input "Revert to original prices later?" at bounding box center [473, 146] width 10 height 10
checkbox input "true"
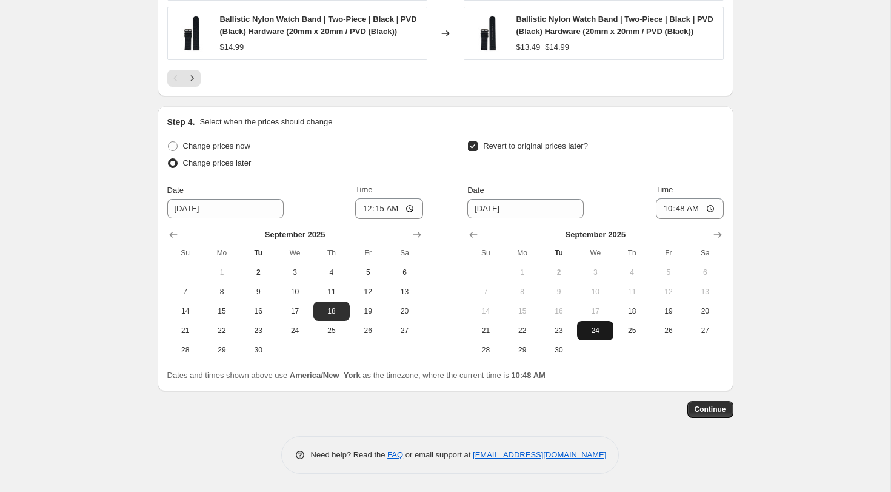
click at [603, 330] on span "24" at bounding box center [595, 330] width 27 height 10
type input "[DATE]"
click at [665, 210] on input "10:48" at bounding box center [690, 208] width 68 height 21
type input "23:59"
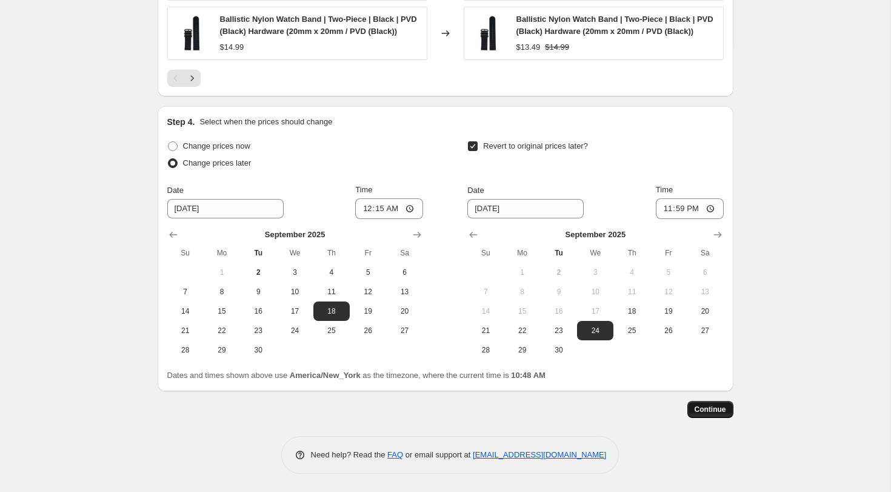
click at [716, 414] on span "Continue" at bounding box center [711, 409] width 32 height 10
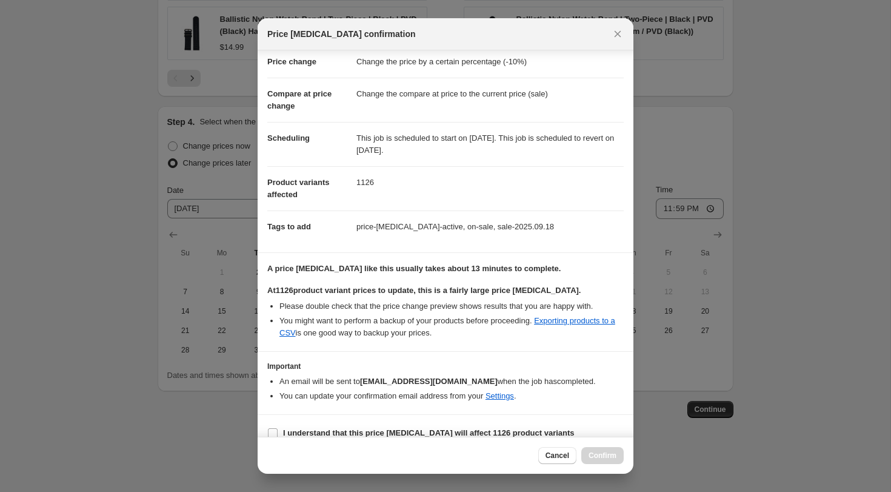
scroll to position [41, 0]
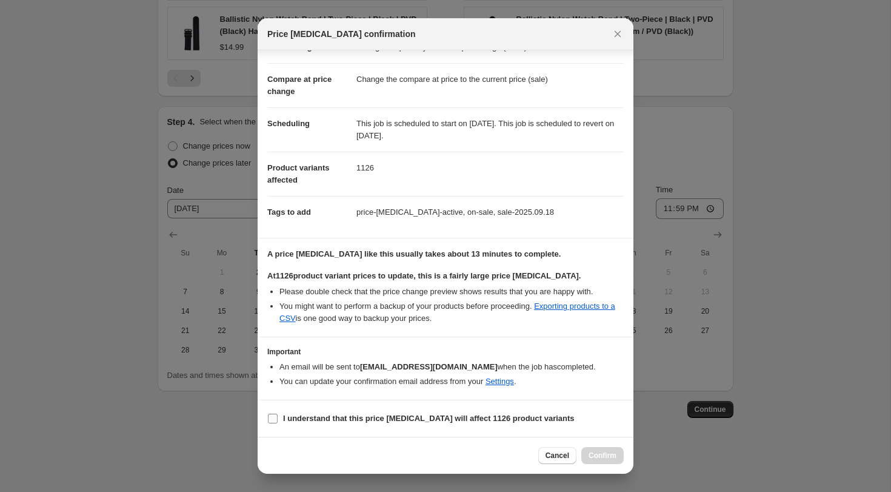
drag, startPoint x: 271, startPoint y: 421, endPoint x: 299, endPoint y: 422, distance: 28.5
click at [271, 421] on input "I understand that this price [MEDICAL_DATA] will affect 1126 product variants" at bounding box center [273, 418] width 10 height 10
checkbox input "true"
click at [594, 455] on span "Confirm" at bounding box center [602, 455] width 28 height 10
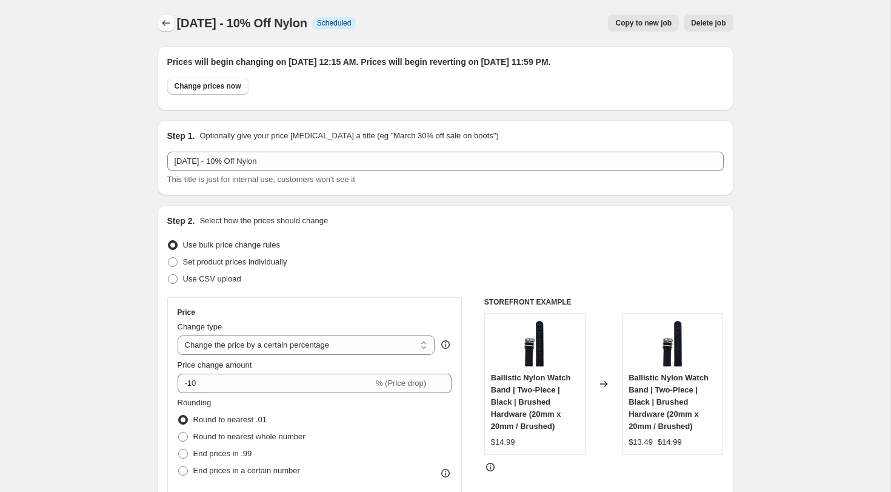
click at [167, 19] on icon "Price change jobs" at bounding box center [166, 23] width 12 height 12
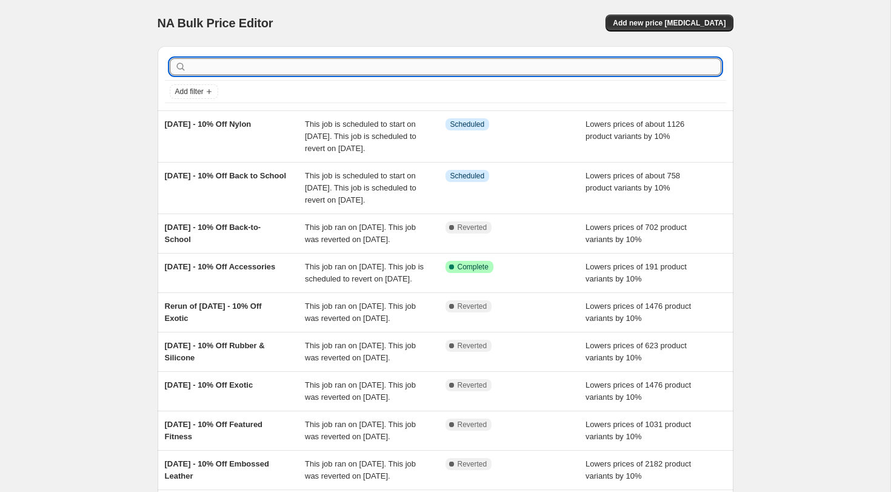
click at [232, 69] on input "text" at bounding box center [455, 66] width 532 height 17
type input "apple"
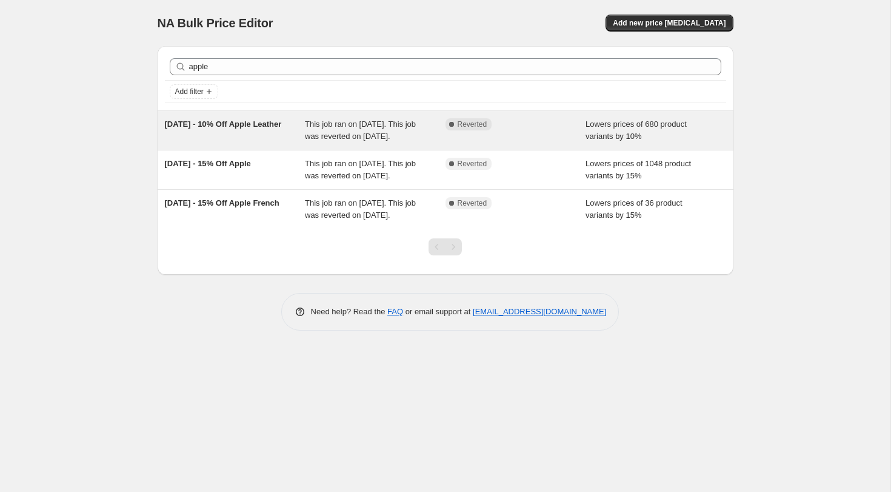
click at [330, 125] on span "This job ran on [DATE]. This job was reverted on [DATE]." at bounding box center [360, 129] width 111 height 21
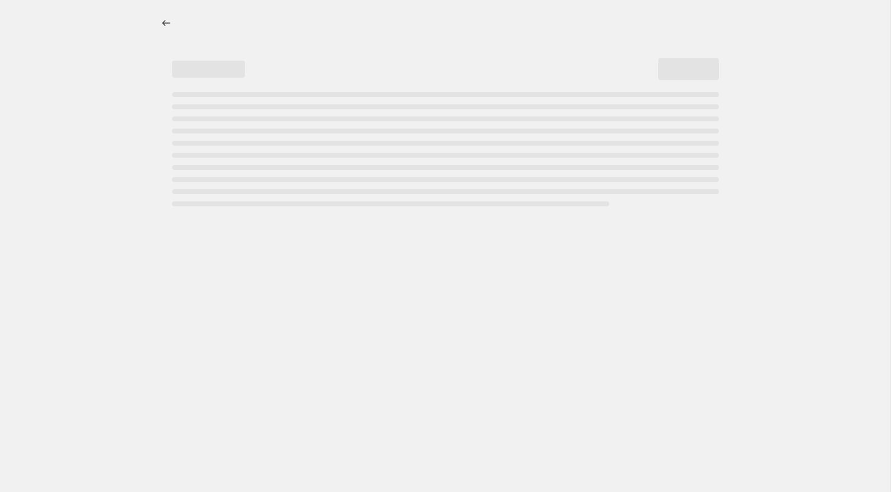
select select "percentage"
select select "tag"
select select "not_equal"
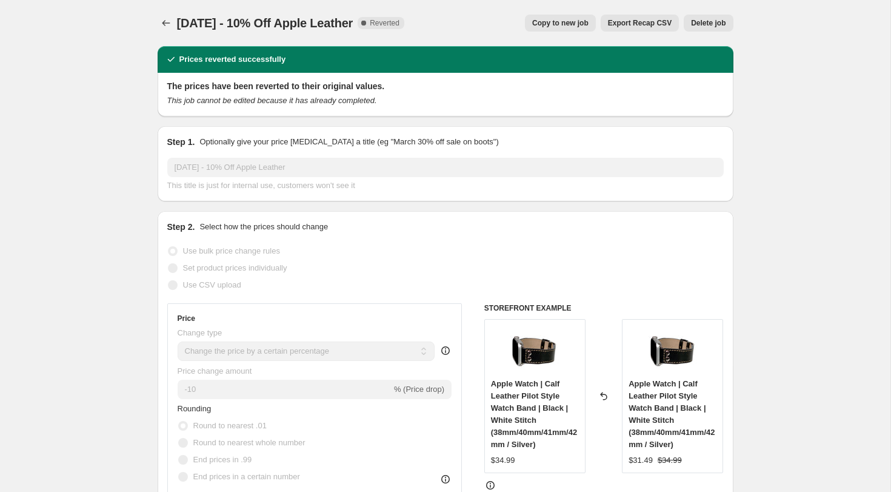
click at [552, 25] on span "Copy to new job" at bounding box center [560, 23] width 56 height 10
select select "percentage"
select select "tag"
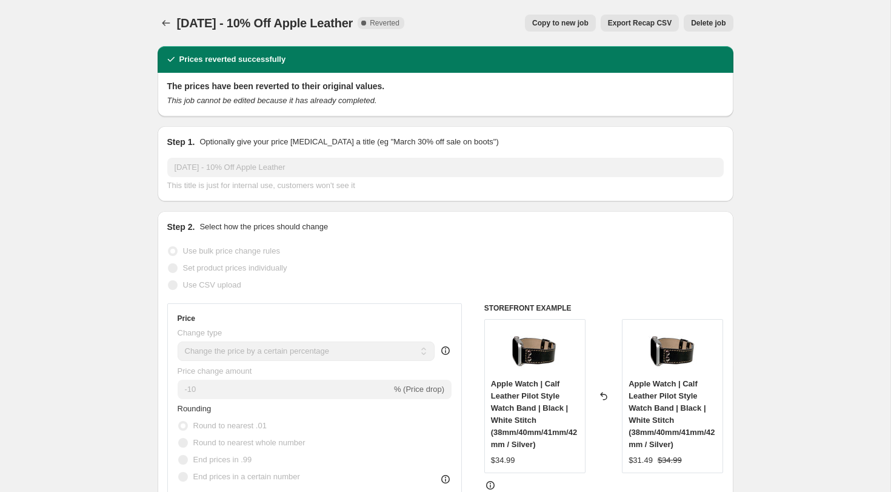
select select "not_equal"
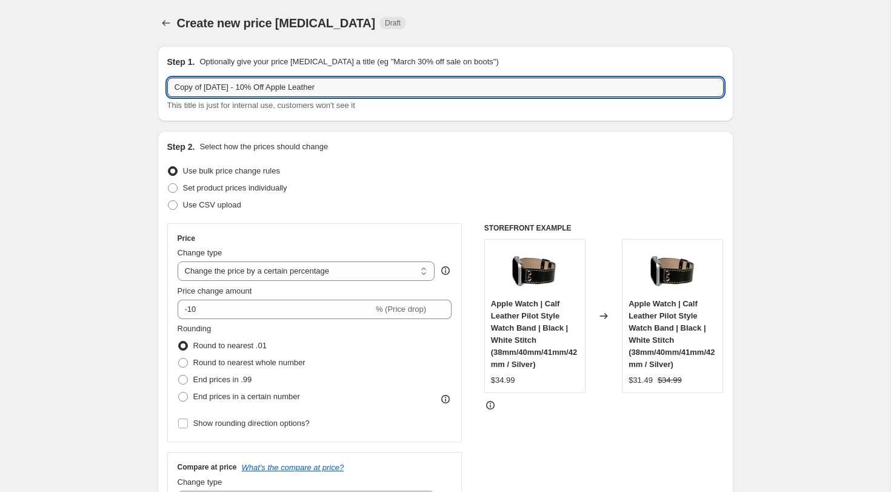
drag, startPoint x: 205, startPoint y: 88, endPoint x: 156, endPoint y: 70, distance: 52.6
click at [202, 88] on input "[DATE] - 10% Off Apple Leather" at bounding box center [445, 87] width 556 height 19
drag, startPoint x: 215, startPoint y: 85, endPoint x: 228, endPoint y: 85, distance: 12.7
click at [216, 85] on input "[DATE] - 10% Off Apple Leather" at bounding box center [445, 87] width 556 height 19
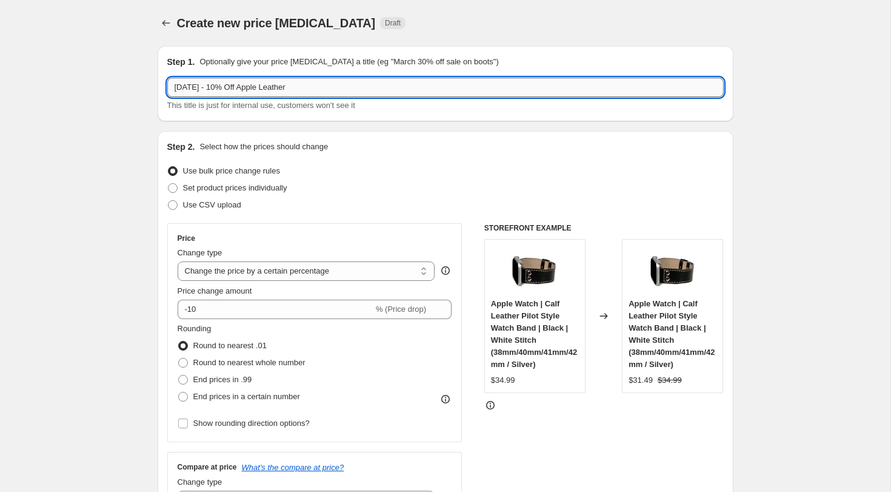
click at [299, 90] on input "[DATE] - 10% Off Apple Leather" at bounding box center [445, 87] width 556 height 19
drag, startPoint x: 216, startPoint y: 86, endPoint x: 164, endPoint y: 83, distance: 52.2
click at [164, 83] on div "Step 1. Optionally give your price [MEDICAL_DATA] a title (eg "March 30% off sa…" at bounding box center [446, 83] width 576 height 75
type input "[DATE] - 10% Off Apple"
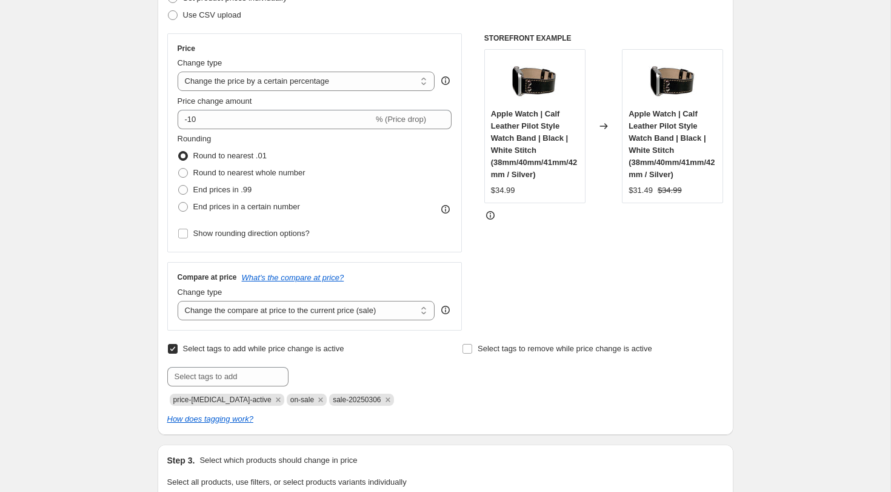
scroll to position [194, 0]
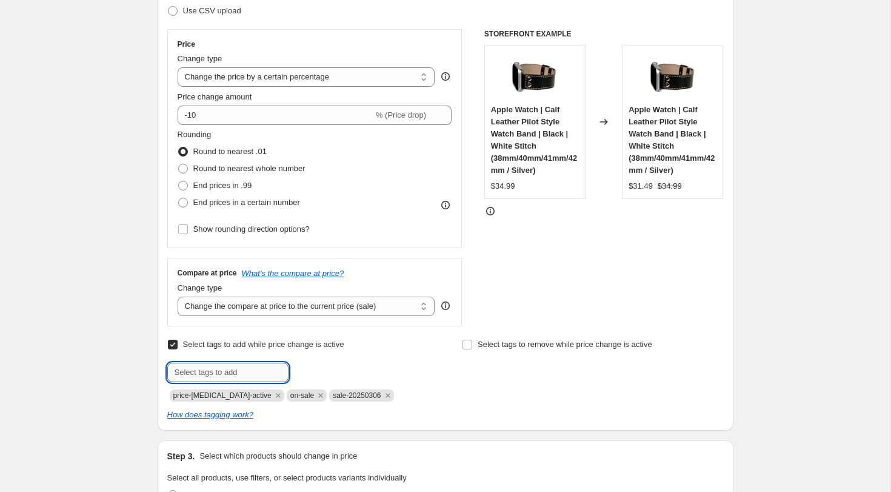
click at [198, 368] on input "text" at bounding box center [227, 371] width 121 height 19
paste input "[DATE]"
type input "sale-2025.09.25"
click at [341, 365] on button "Add sale-2025.09..." at bounding box center [331, 370] width 79 height 17
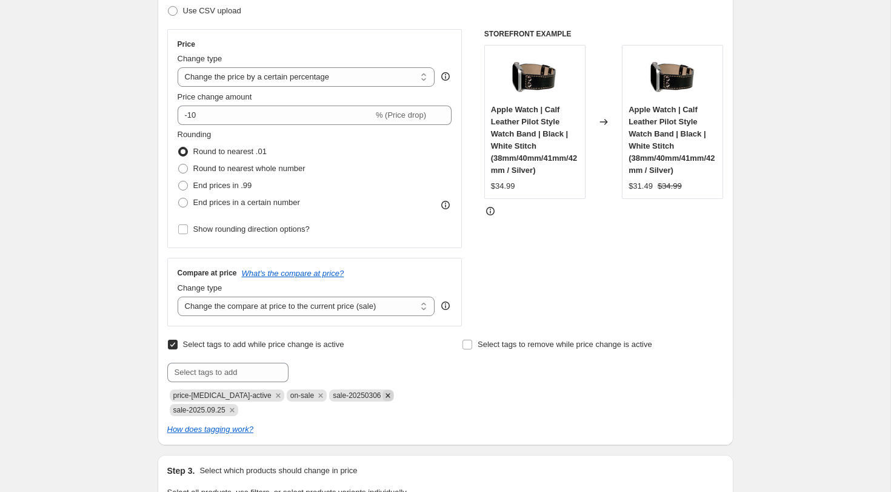
click at [385, 395] on icon "Remove sale-20250306" at bounding box center [387, 395] width 11 height 11
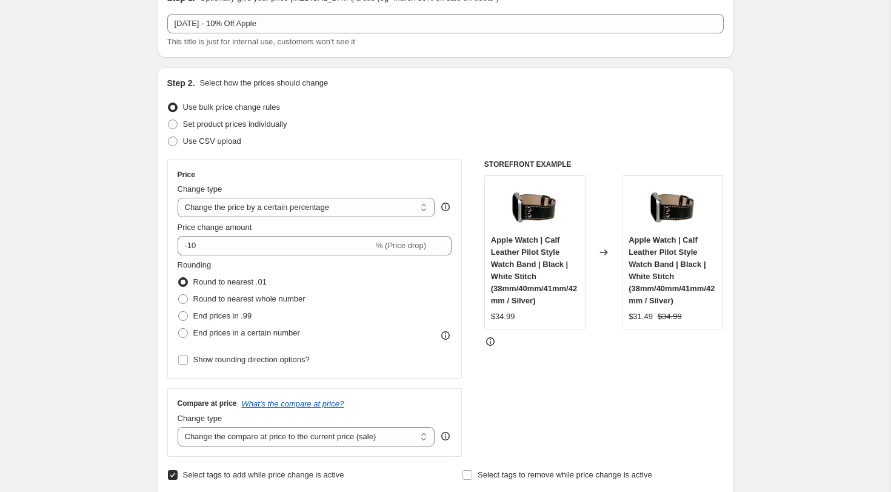
scroll to position [0, 0]
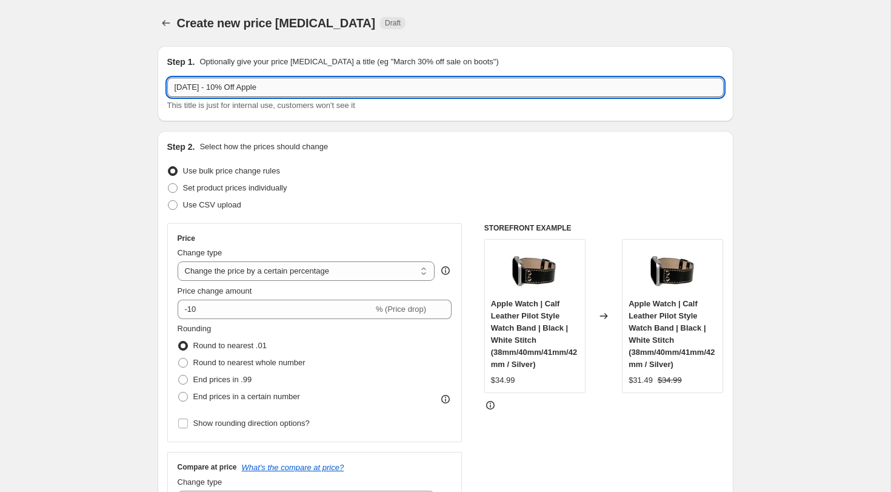
click at [362, 90] on input "[DATE] - 10% Off Apple" at bounding box center [445, 87] width 556 height 19
type input "[DATE] - 10% Off Apple ? Leather"
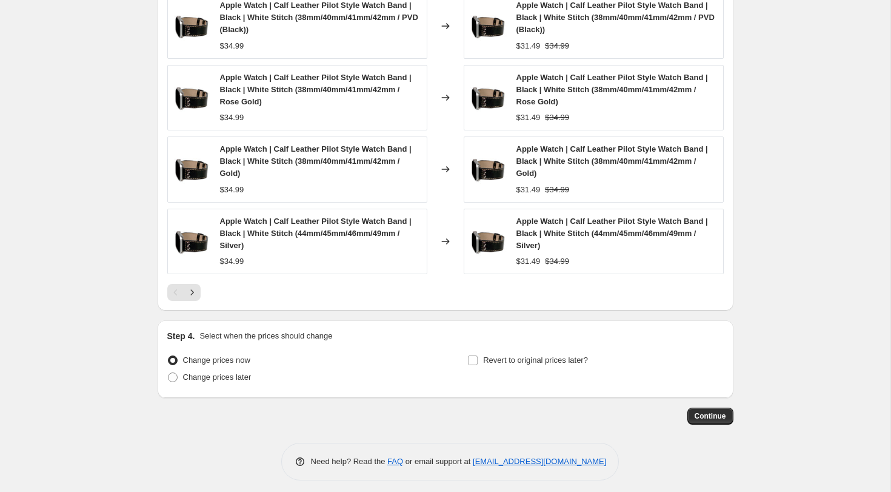
scroll to position [1058, 0]
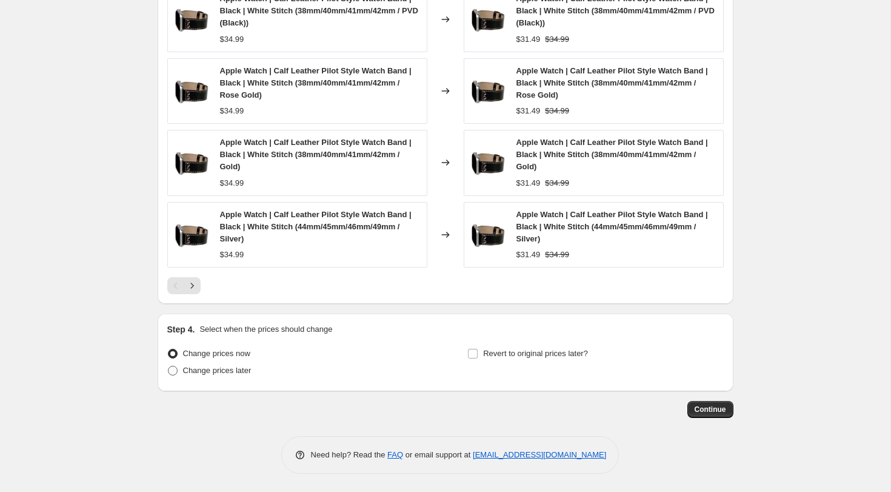
click at [176, 370] on span at bounding box center [173, 370] width 10 height 10
click at [168, 366] on input "Change prices later" at bounding box center [168, 365] width 1 height 1
radio input "true"
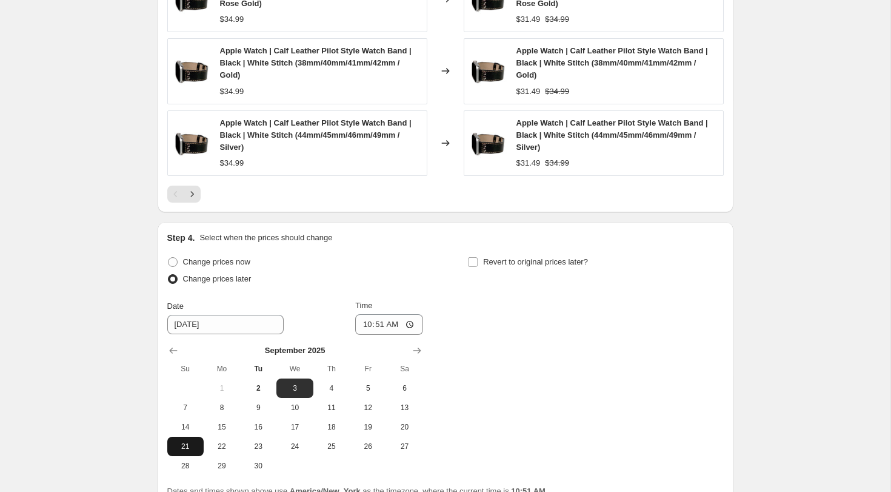
scroll to position [1265, 0]
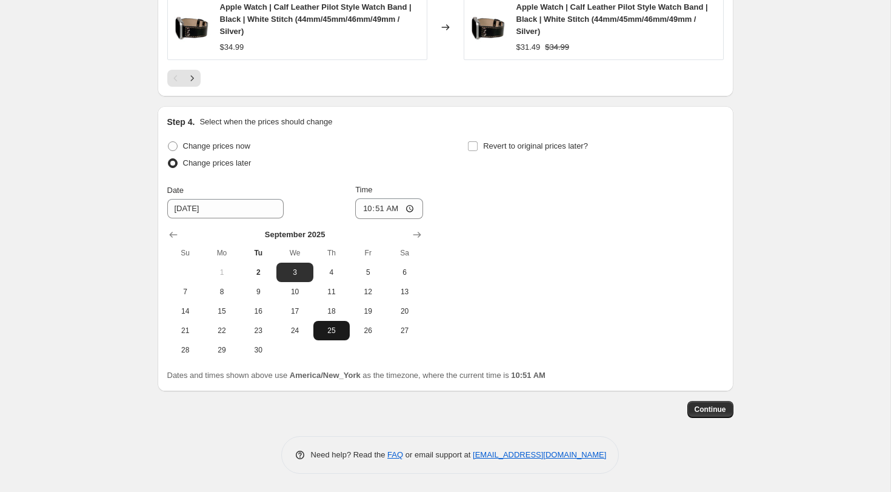
click at [337, 329] on span "25" at bounding box center [331, 330] width 27 height 10
type input "[DATE]"
click at [363, 203] on input "10:51" at bounding box center [389, 208] width 68 height 21
type input "00:15"
click at [472, 148] on input "Revert to original prices later?" at bounding box center [473, 146] width 10 height 10
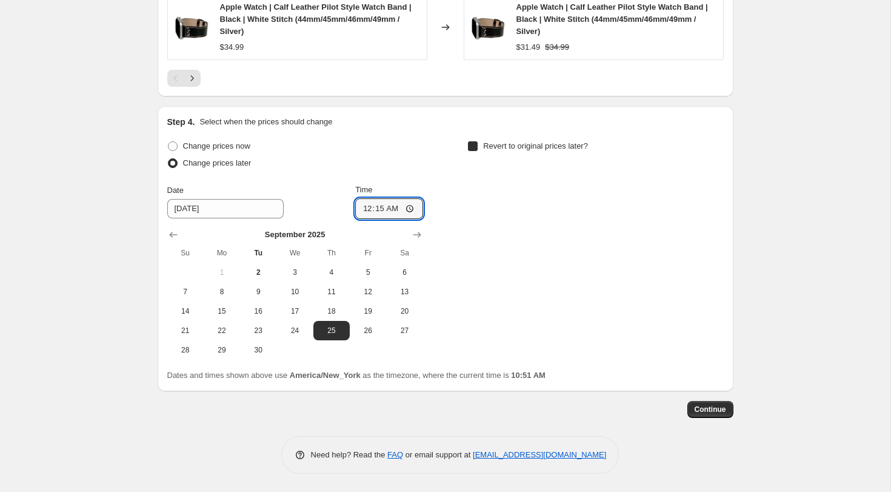
checkbox input "true"
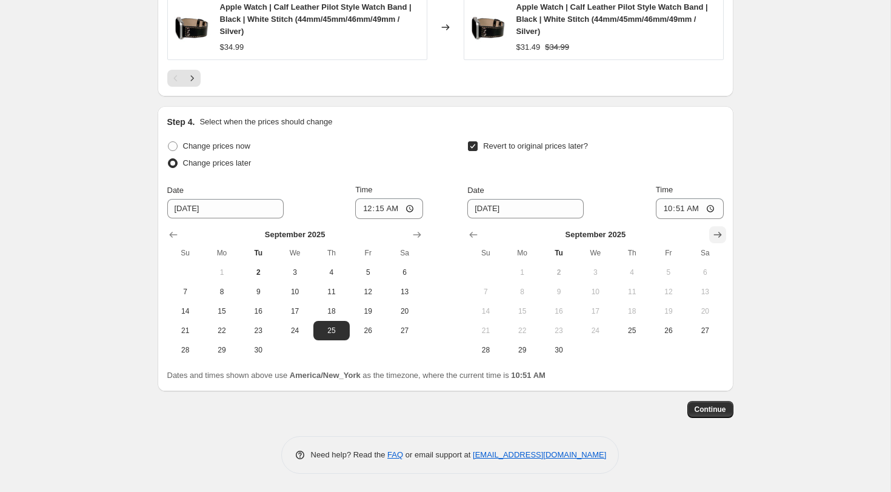
click at [716, 233] on icon "Show next month, October 2025" at bounding box center [718, 234] width 12 height 12
click at [599, 276] on span "1" at bounding box center [595, 272] width 27 height 10
type input "[DATE]"
click at [666, 204] on input "10:51" at bounding box center [690, 208] width 68 height 21
type input "23:59"
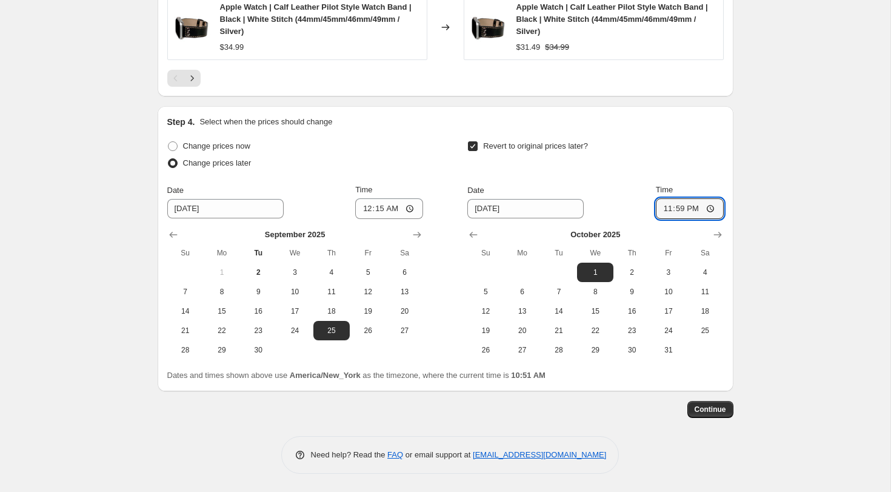
click at [708, 411] on span "Continue" at bounding box center [711, 409] width 32 height 10
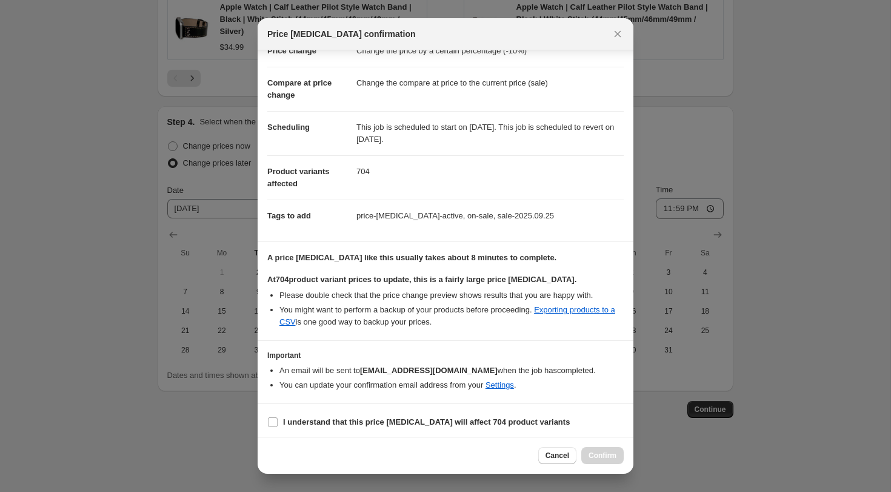
scroll to position [41, 0]
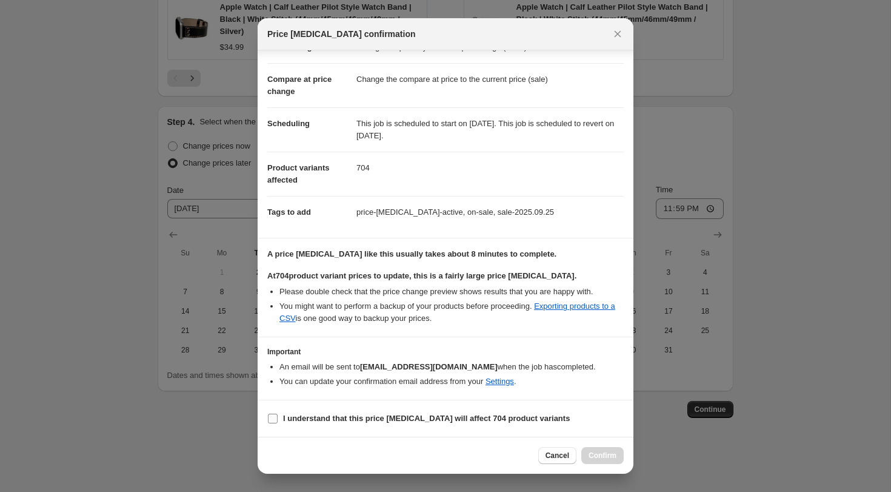
click at [271, 420] on input "I understand that this price [MEDICAL_DATA] will affect 704 product variants" at bounding box center [273, 418] width 10 height 10
checkbox input "true"
click at [589, 461] on button "Confirm" at bounding box center [602, 455] width 42 height 17
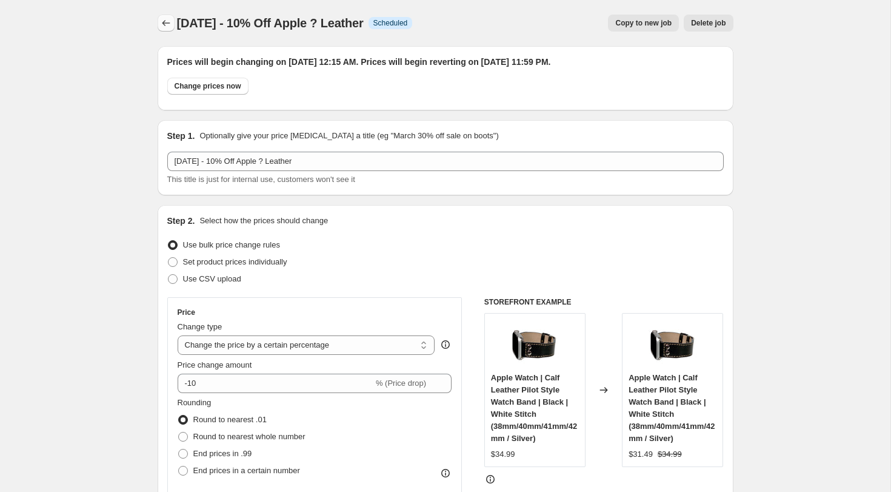
click at [163, 26] on icon "Price change jobs" at bounding box center [166, 23] width 12 height 12
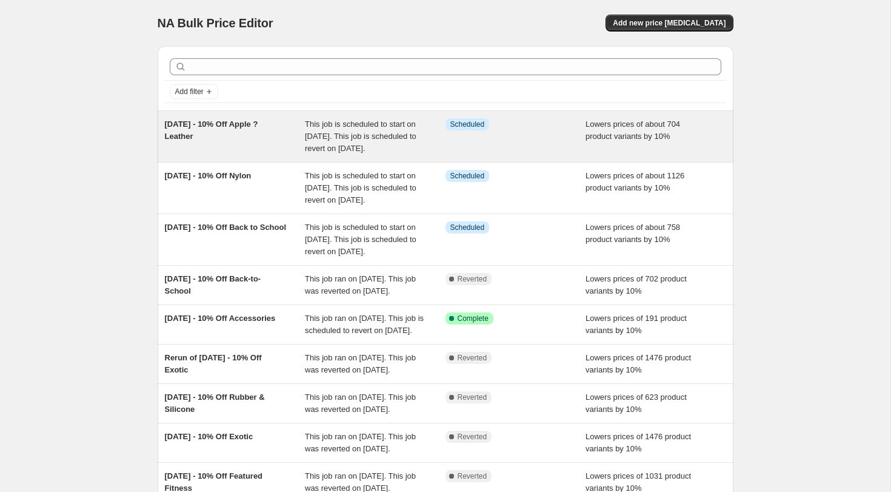
click at [352, 132] on span "This job is scheduled to start on [DATE]. This job is scheduled to revert on [D…" at bounding box center [361, 135] width 112 height 33
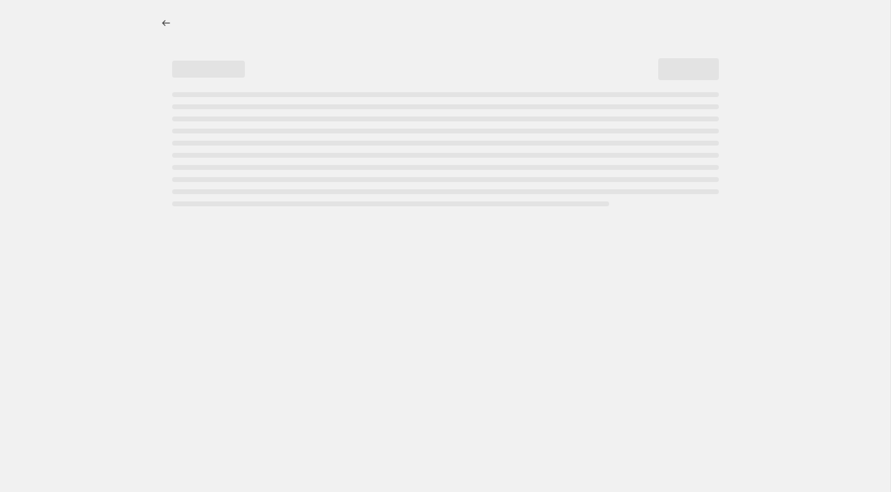
select select "percentage"
select select "tag"
select select "not_equal"
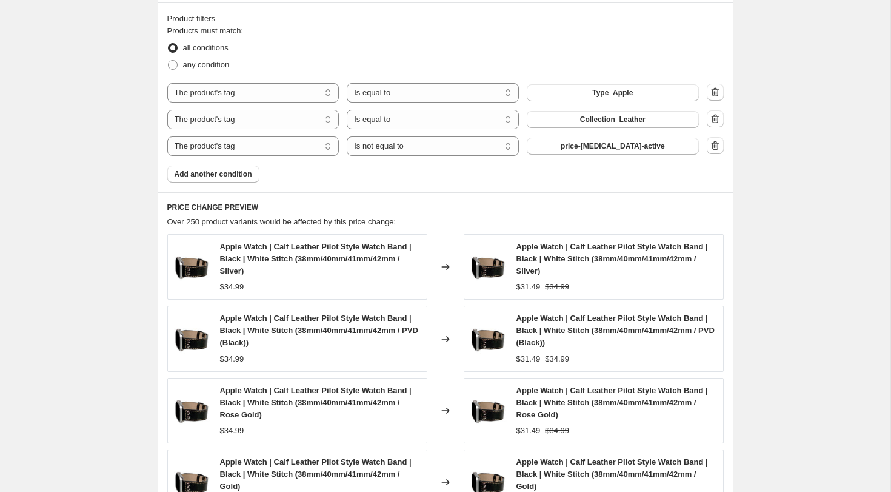
scroll to position [824, 0]
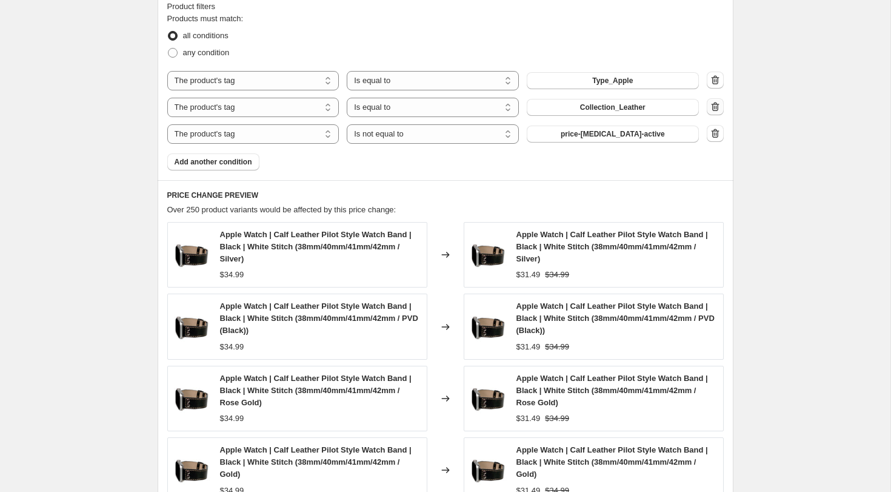
click at [718, 105] on icon "button" at bounding box center [715, 107] width 12 height 12
select select "not_equal"
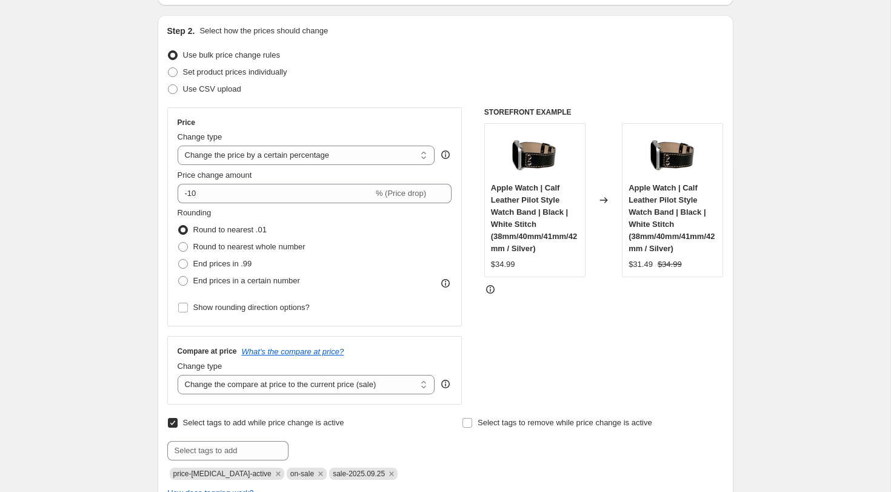
scroll to position [0, 0]
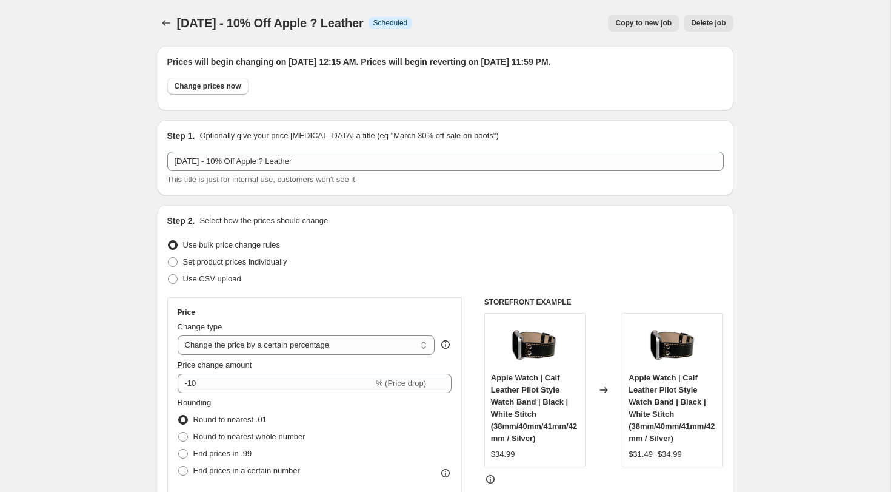
click at [340, 19] on span "[DATE] - 10% Off Apple ? Leather" at bounding box center [270, 22] width 187 height 13
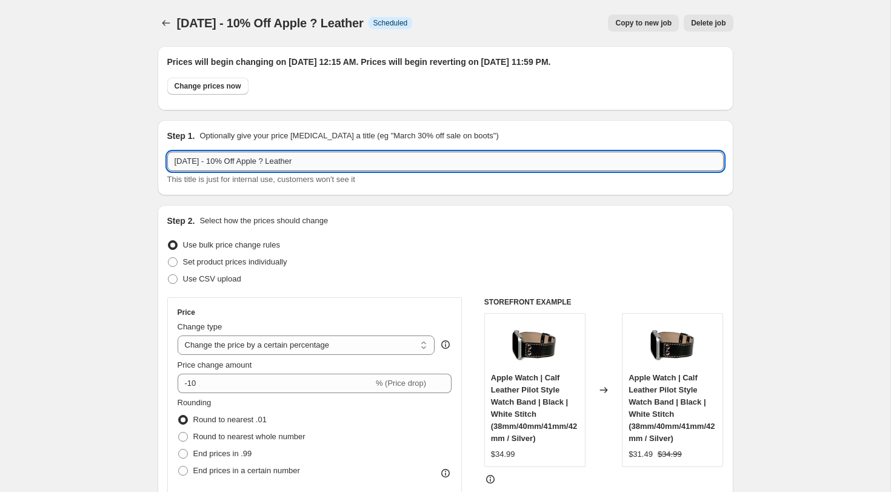
click at [302, 164] on input "[DATE] - 10% Off Apple ? Leather" at bounding box center [445, 161] width 556 height 19
click at [301, 164] on input "[DATE] - 10% Off Apple ? Leather" at bounding box center [445, 161] width 556 height 19
type input "[DATE] - 10% Off Apple"
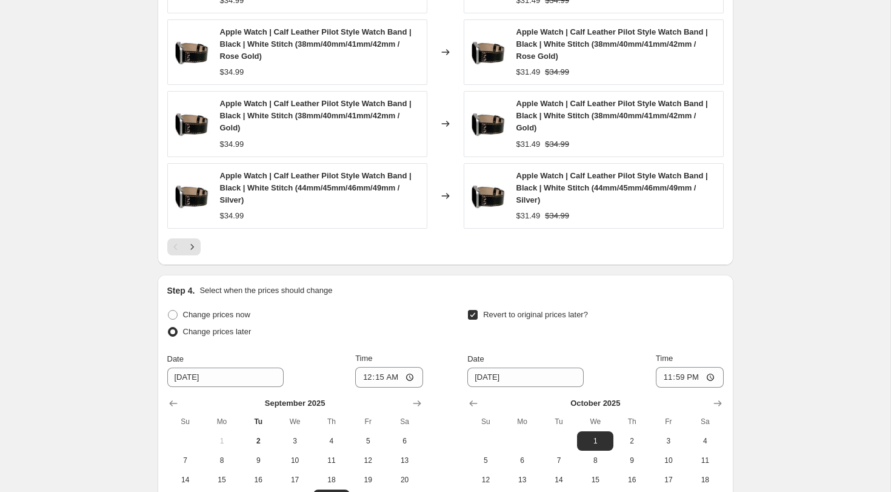
scroll to position [1312, 0]
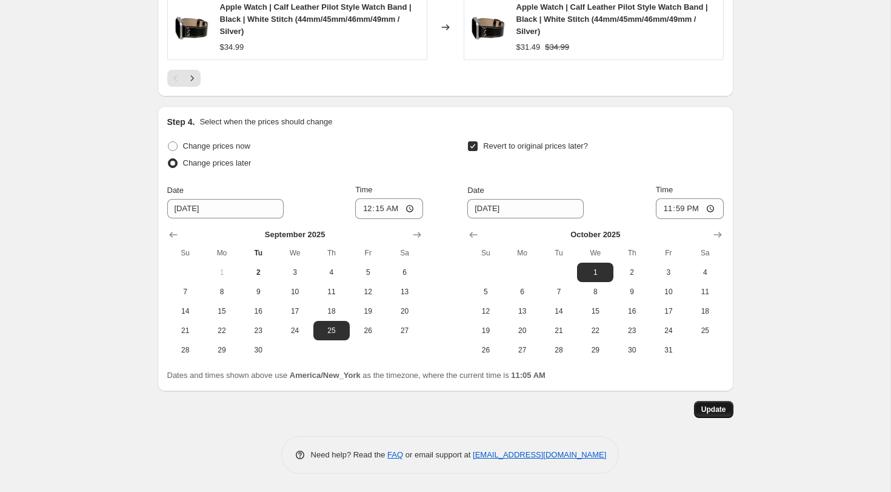
click at [716, 412] on span "Update" at bounding box center [713, 409] width 25 height 10
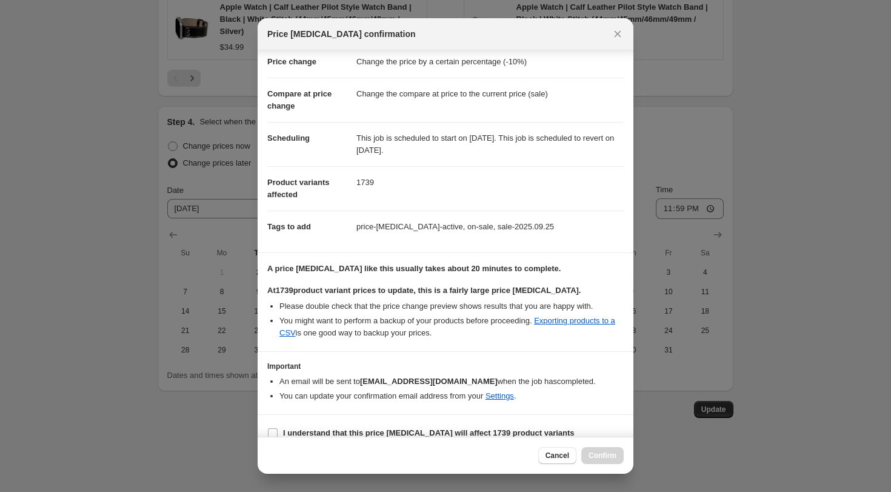
scroll to position [41, 0]
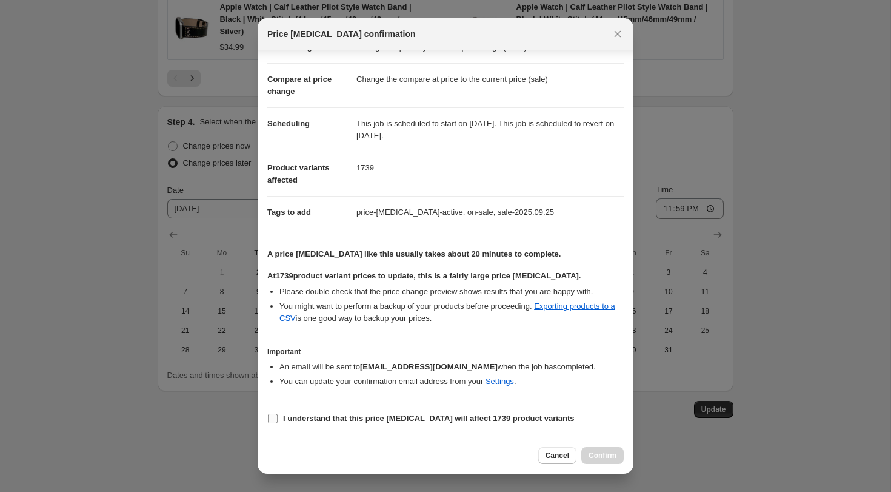
click at [272, 418] on input "I understand that this price [MEDICAL_DATA] will affect 1739 product variants" at bounding box center [273, 418] width 10 height 10
checkbox input "true"
drag, startPoint x: 607, startPoint y: 453, endPoint x: 623, endPoint y: 456, distance: 15.9
click at [607, 453] on span "Confirm" at bounding box center [602, 455] width 28 height 10
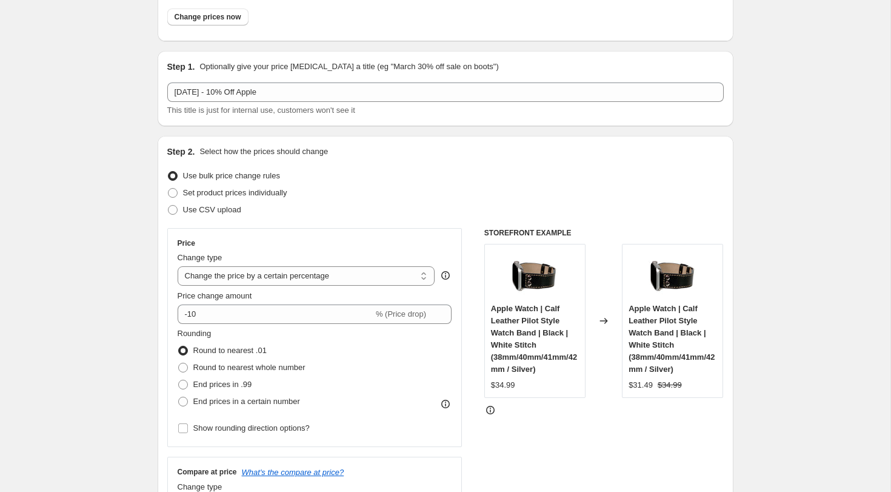
scroll to position [0, 0]
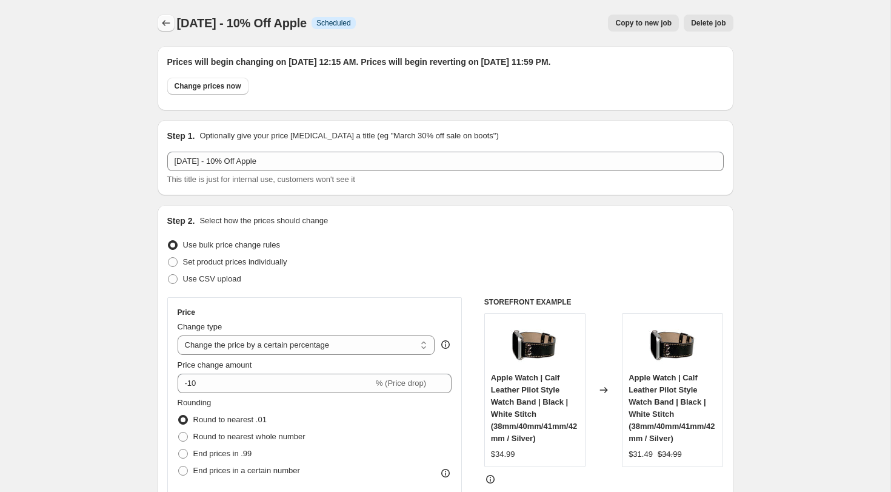
click at [165, 22] on icon "Price change jobs" at bounding box center [166, 23] width 12 height 12
